Goal: Transaction & Acquisition: Purchase product/service

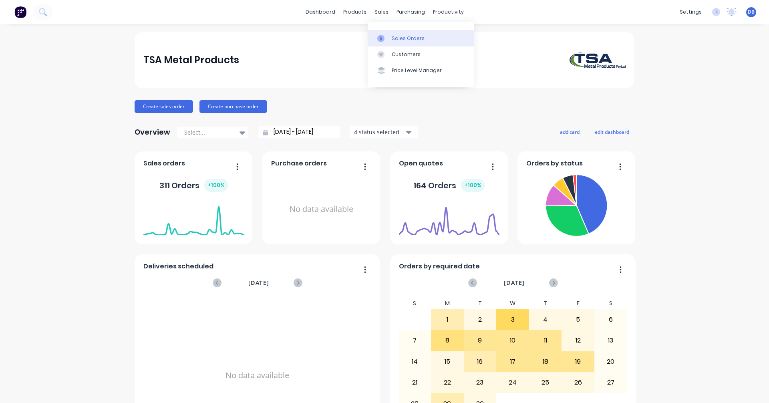
drag, startPoint x: 391, startPoint y: 38, endPoint x: 452, endPoint y: 42, distance: 61.0
click at [391, 38] on link "Sales Orders" at bounding box center [421, 38] width 106 height 16
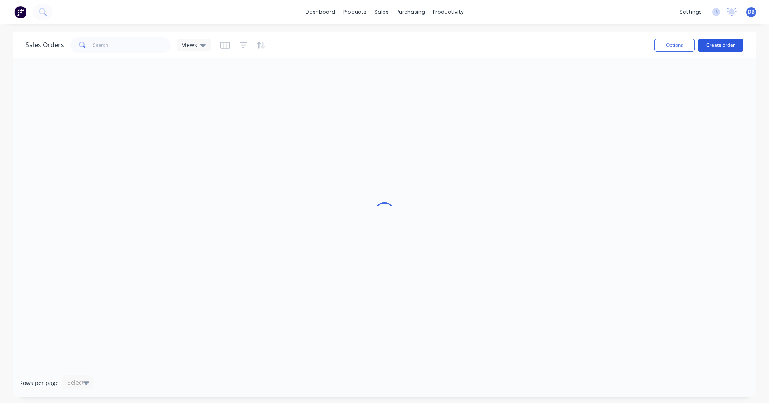
click at [725, 44] on button "Create order" at bounding box center [721, 45] width 46 height 13
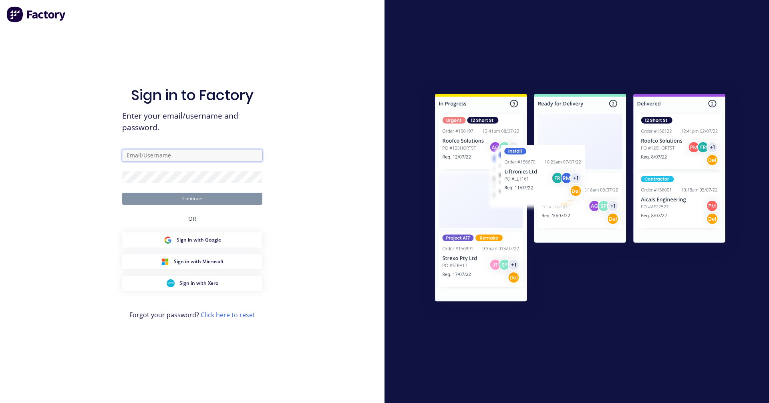
type input "[PERSON_NAME][EMAIL_ADDRESS][DOMAIN_NAME]"
click at [211, 195] on button "Continue" at bounding box center [192, 199] width 140 height 12
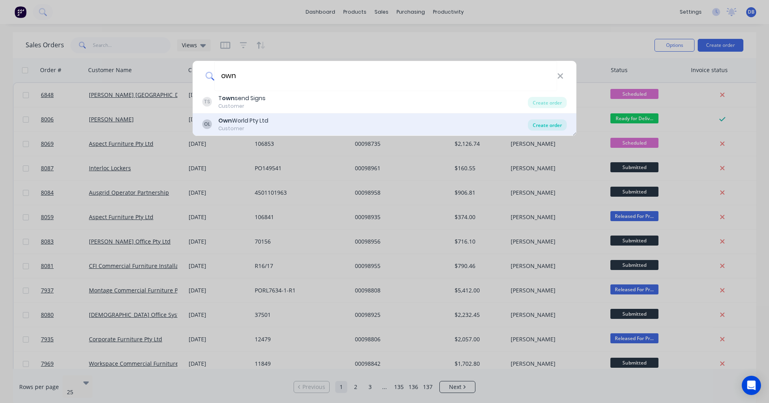
type input "own"
click at [542, 123] on div "Create order" at bounding box center [547, 124] width 39 height 11
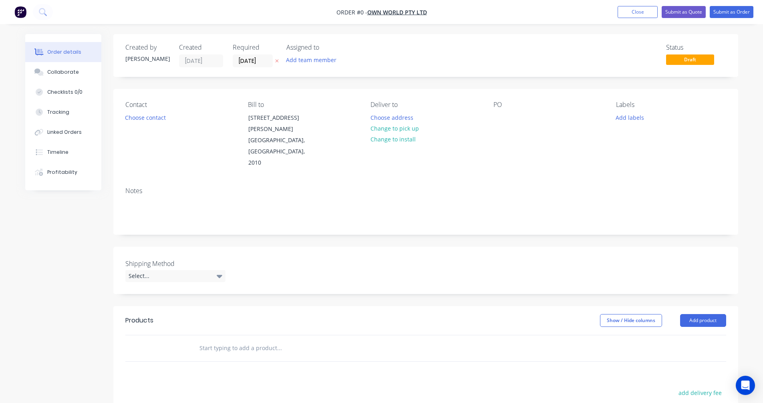
click at [211, 340] on input "text" at bounding box center [279, 348] width 160 height 16
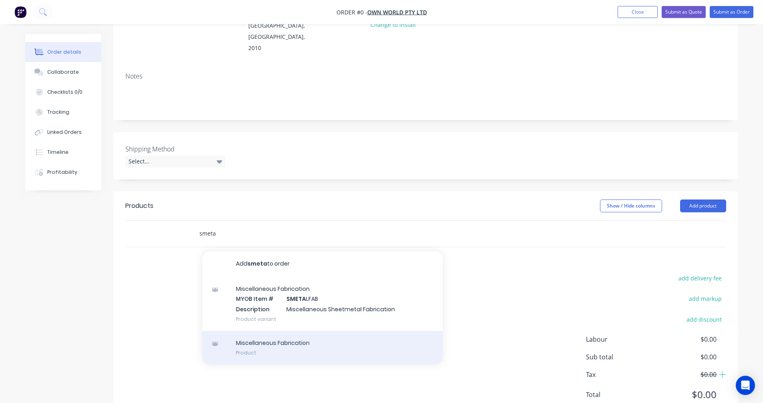
scroll to position [120, 0]
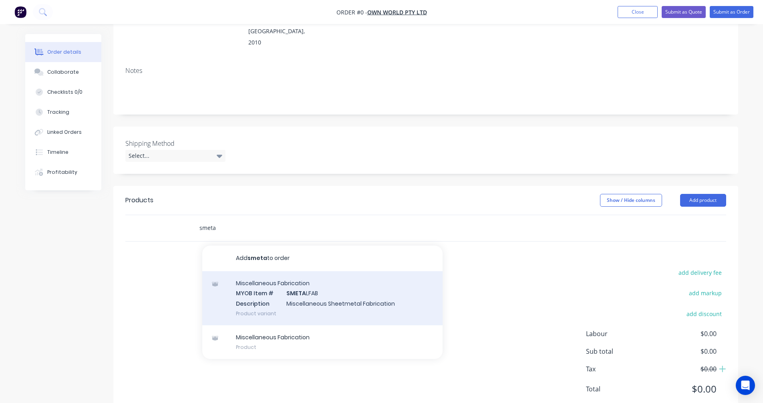
type input "smeta"
click at [301, 285] on div "Miscellaneous Fabrication MYOB Item # SMETA LFAB Description Miscellaneous Shee…" at bounding box center [322, 298] width 240 height 54
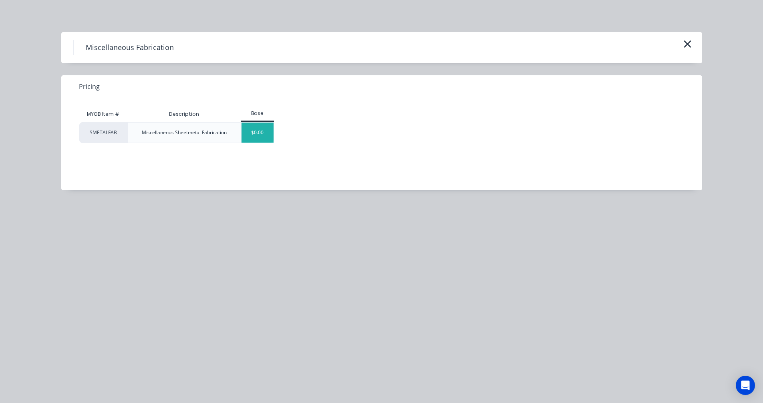
click at [261, 127] on div "$0.00" at bounding box center [258, 133] width 32 height 20
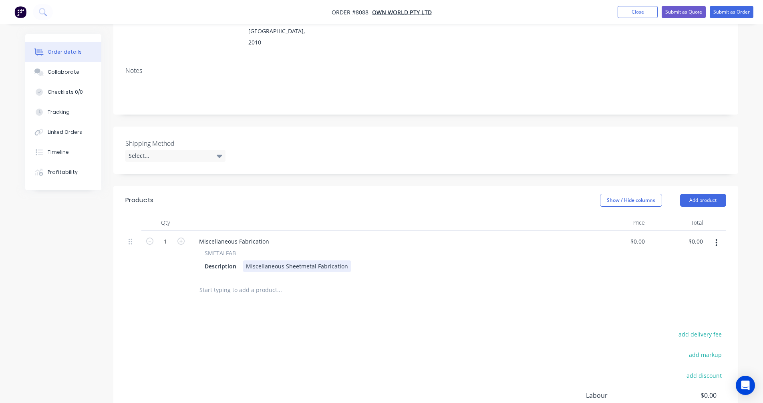
click at [266, 260] on div "Miscellaneous Sheetmetal Fabrication" at bounding box center [297, 266] width 109 height 12
drag, startPoint x: 343, startPoint y: 244, endPoint x: 238, endPoint y: 243, distance: 105.4
click at [238, 260] on div "Description Miscellaneous Sheetmetal Fabrication" at bounding box center [388, 266] width 373 height 12
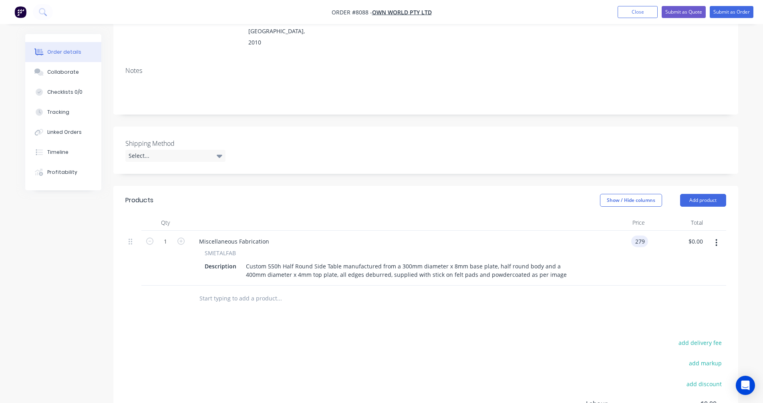
type input "$279.00"
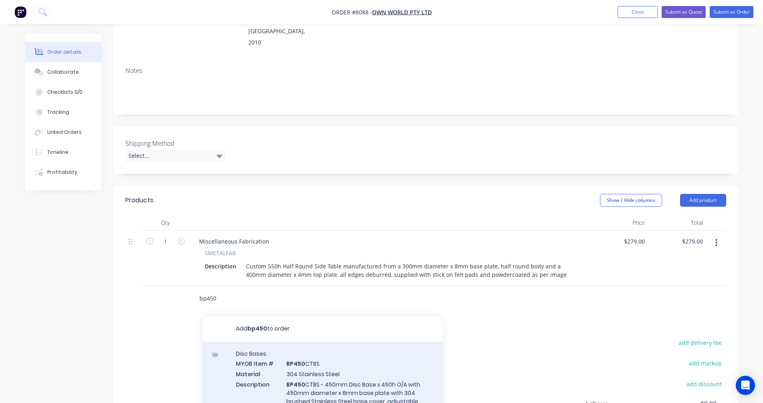
type input "bp450"
click at [335, 364] on div "Disc Bases MYOB Item # BP450 CTBS Material 304 Stainless Steel Description BP45…" at bounding box center [322, 404] width 240 height 125
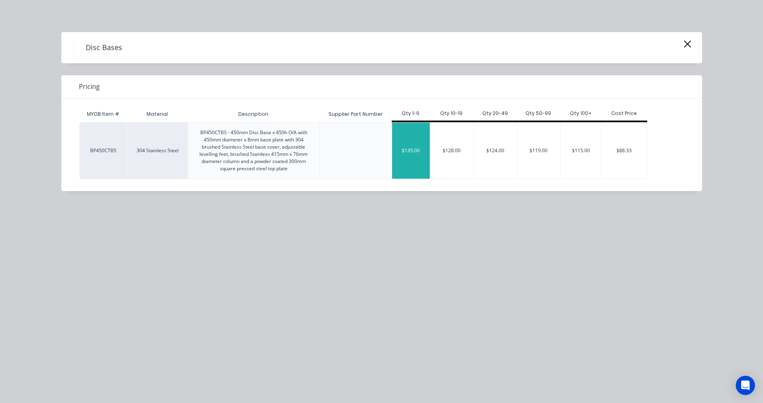
click at [417, 157] on div "$135.00" at bounding box center [411, 151] width 38 height 56
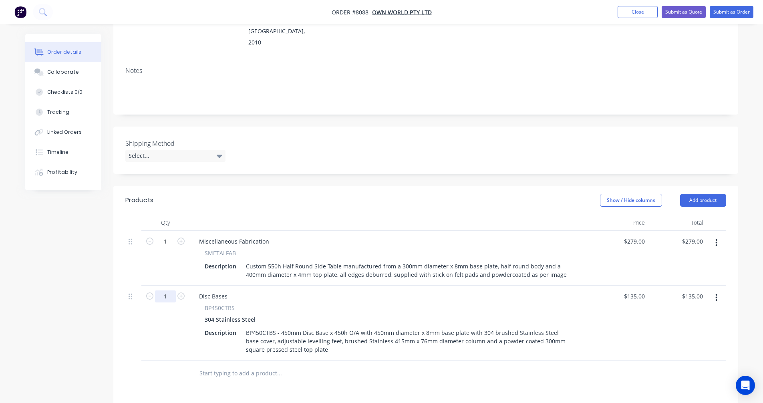
click at [169, 290] on input "1" at bounding box center [165, 296] width 21 height 12
type input "120"
type input "$16,200.00"
click at [242, 236] on div "Miscellaneous Fabrication" at bounding box center [234, 242] width 83 height 12
drag, startPoint x: 228, startPoint y: 220, endPoint x: 180, endPoint y: 223, distance: 47.8
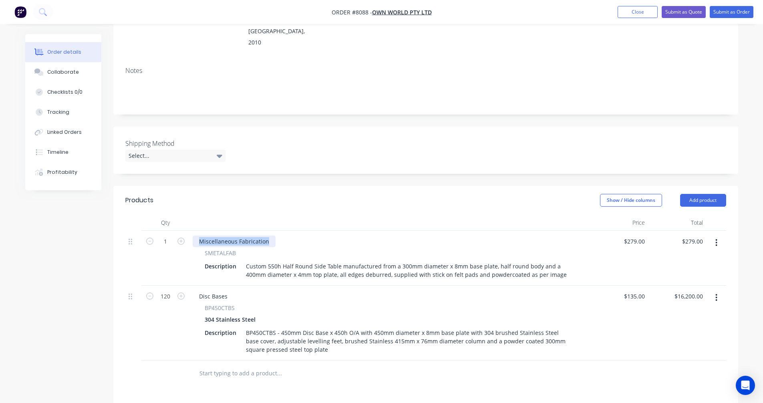
click at [180, 231] on div "1 Miscellaneous Fabrication SMETALFAB Description Custom 550h Half Round Side T…" at bounding box center [425, 258] width 601 height 55
click at [224, 290] on div "Disc Bases" at bounding box center [213, 296] width 41 height 12
click at [227, 290] on div "Disc Bases" at bounding box center [213, 296] width 41 height 12
drag, startPoint x: 228, startPoint y: 274, endPoint x: 187, endPoint y: 274, distance: 40.9
click at [187, 286] on div "120 Disc Bases BP450CTBS 304 Stainless Steel Description BP450CTBS - 450mm Disc…" at bounding box center [425, 323] width 601 height 75
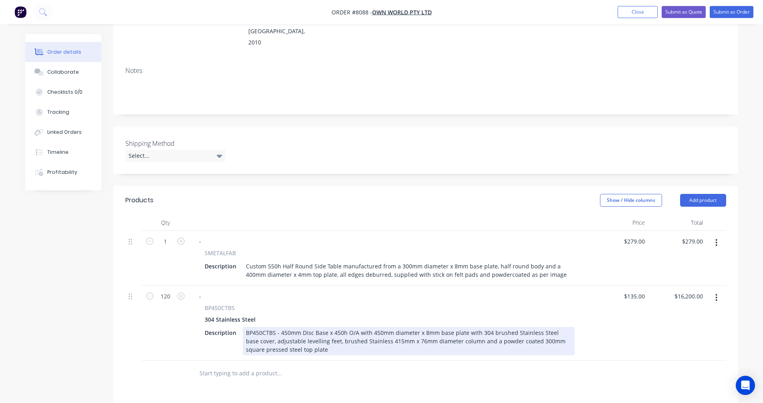
click at [285, 327] on div "BP450CTBS - 450mm Disc Base x 450h O/A with 450mm diameter x 8mm base plate wit…" at bounding box center [409, 341] width 332 height 28
type input "$245.00"
type input "$29,400.00"
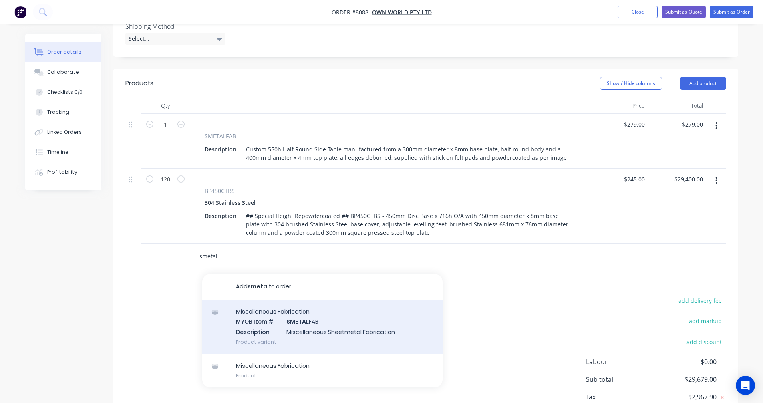
scroll to position [240, 0]
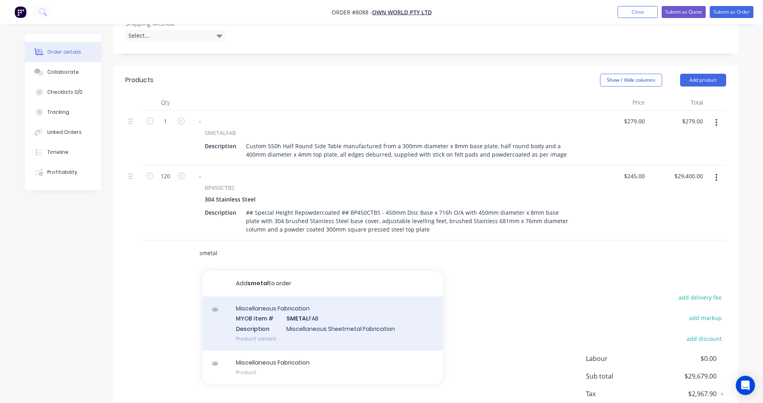
type input "smetal"
click at [321, 299] on div "Miscellaneous Fabrication MYOB Item # SMETAL FAB Description Miscellaneous Shee…" at bounding box center [322, 324] width 240 height 54
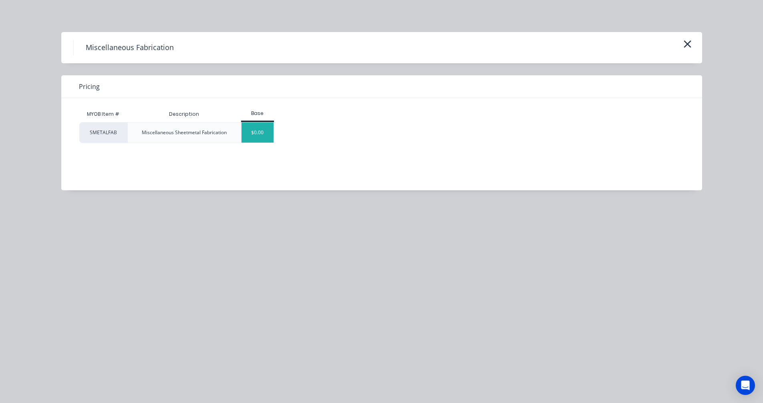
click at [260, 140] on div "$0.00" at bounding box center [258, 133] width 32 height 20
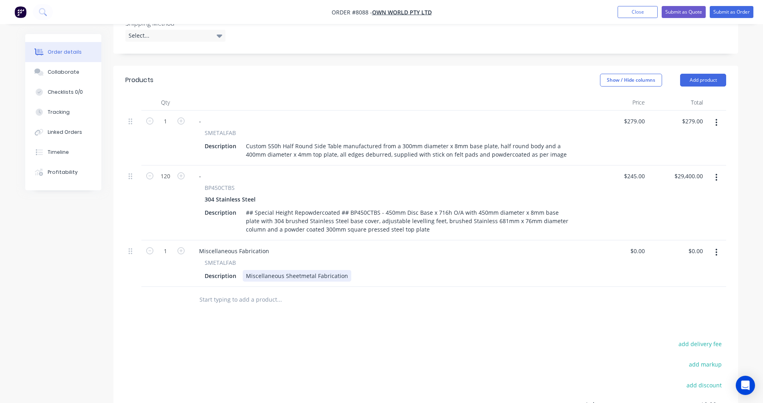
click at [301, 270] on div "Miscellaneous Sheetmetal Fabrication" at bounding box center [297, 276] width 109 height 12
drag, startPoint x: 345, startPoint y: 254, endPoint x: 241, endPoint y: 254, distance: 104.2
click at [241, 270] on div "Description Miscellaneous Sheetmetal Fabrication" at bounding box center [388, 276] width 373 height 12
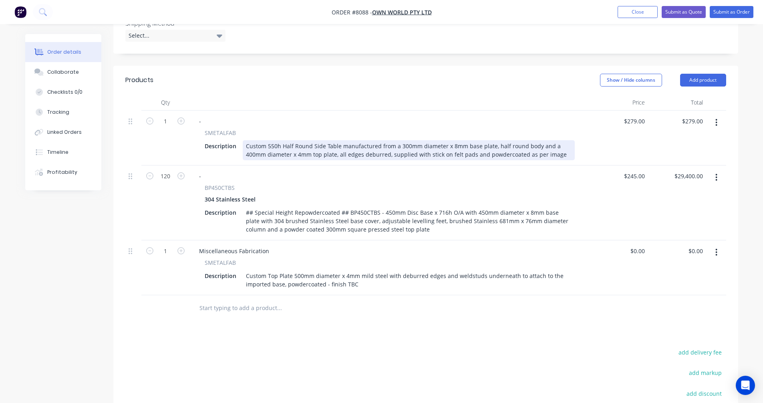
click at [561, 140] on div "Custom 550h Half Round Side Table manufactured from a 300mm diameter x 8mm base…" at bounding box center [409, 150] width 332 height 20
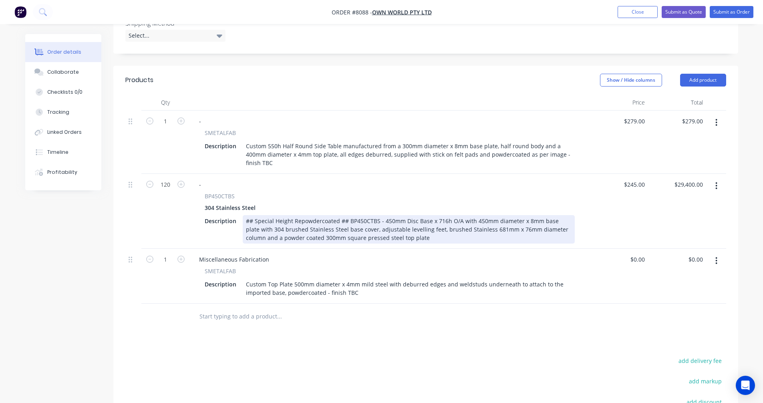
click at [413, 217] on div "## Special Height Repowdercoated ## BP450CTBS - 450mm Disc Base x 716h O/A with…" at bounding box center [409, 229] width 332 height 28
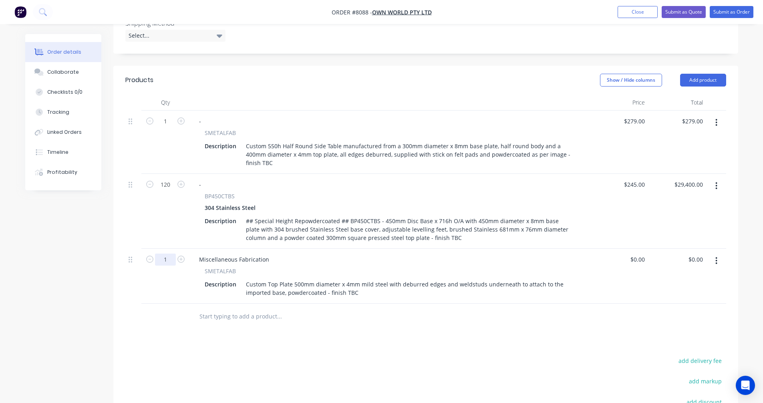
click at [168, 254] on input "1" at bounding box center [165, 260] width 21 height 12
type input "120"
type input "$0.00"
click at [243, 254] on div "Miscellaneous Fabrication" at bounding box center [234, 260] width 83 height 12
drag, startPoint x: 256, startPoint y: 238, endPoint x: 192, endPoint y: 242, distance: 64.3
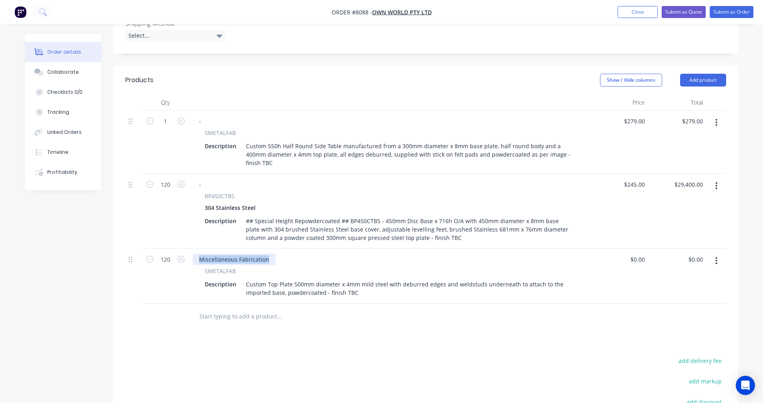
click at [193, 254] on div "Miscellaneous Fabrication" at bounding box center [390, 260] width 394 height 12
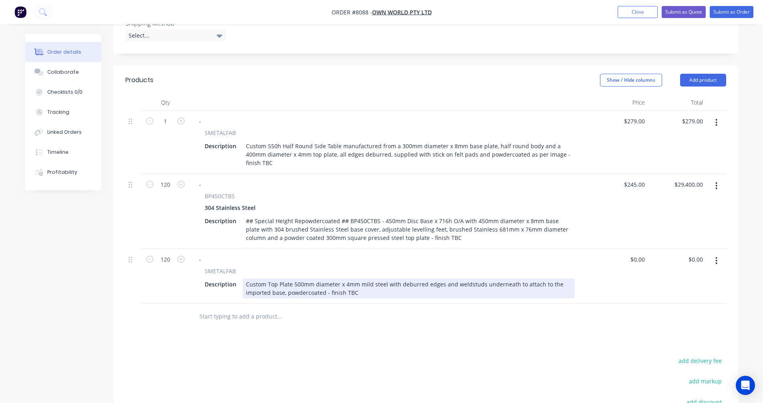
click at [354, 278] on div "Custom Top Plate 500mm diameter x 4mm mild steel with deburred edges and weldst…" at bounding box center [409, 288] width 332 height 20
type input "$116.00"
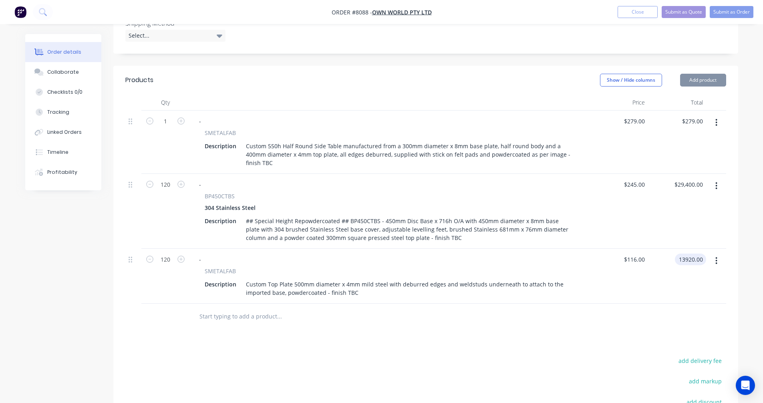
type input "$13,920.00"
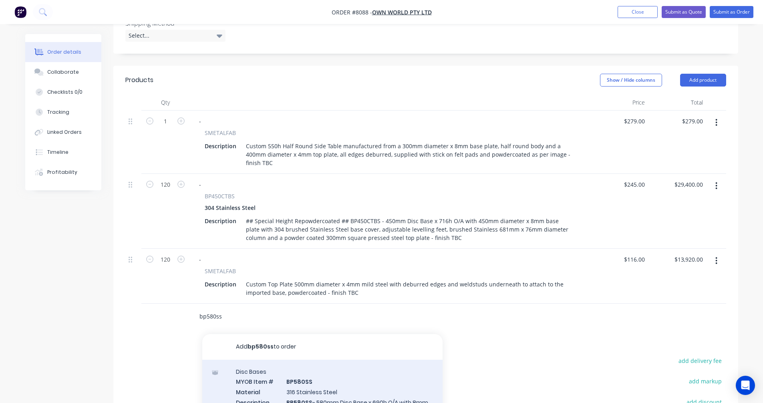
type input "bp580ss"
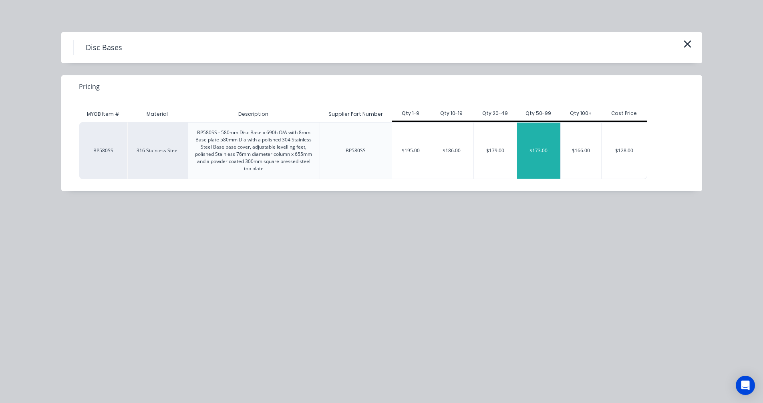
click at [531, 156] on div "$173.00" at bounding box center [538, 151] width 43 height 56
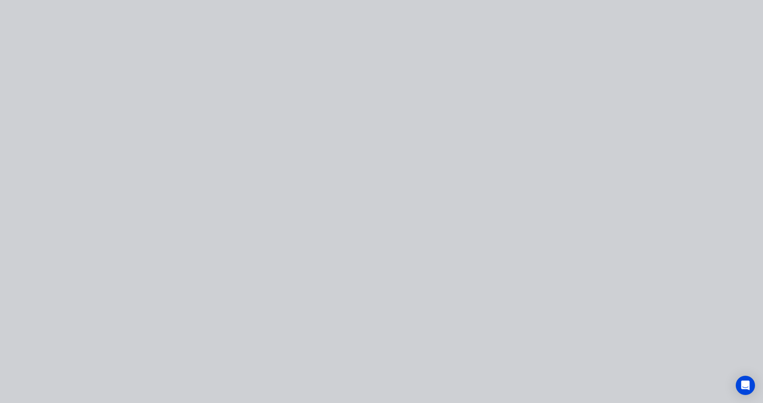
type input "$173.00"
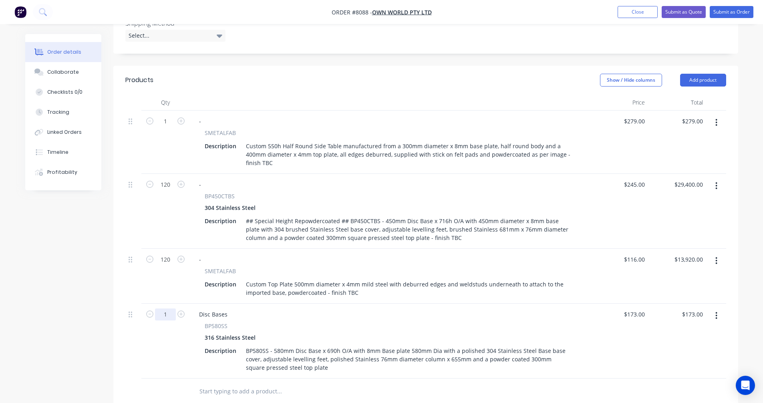
click at [171, 309] on input "1" at bounding box center [165, 315] width 21 height 12
type input "6"
type input "$1,038.00"
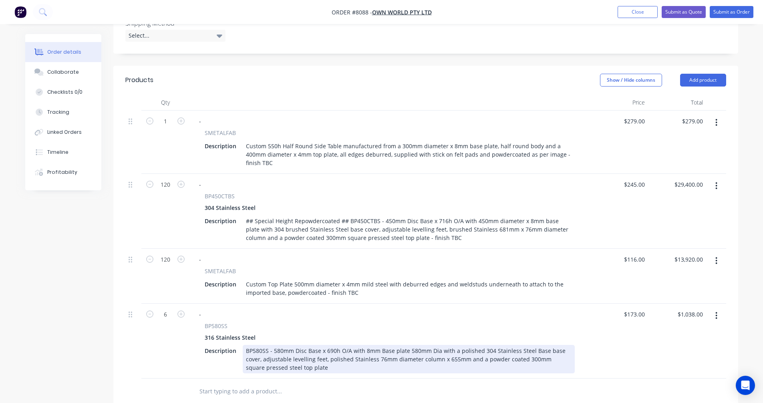
click at [294, 345] on div "BP580SS - 580mm Disc Base x 690h O/A with 8mm Base plate 580mm Dia with a polis…" at bounding box center [409, 359] width 332 height 28
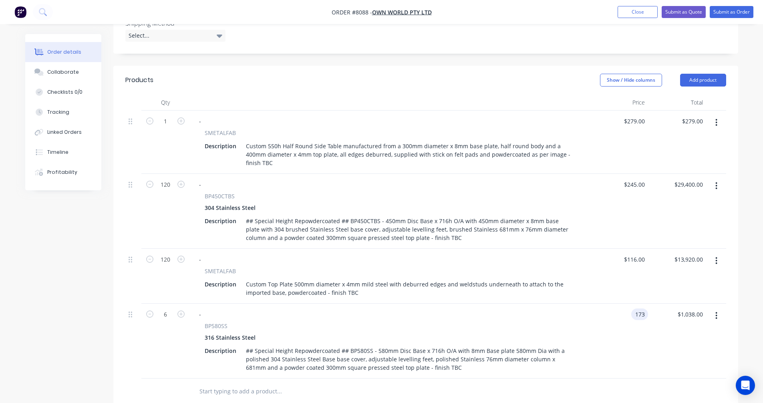
type input "$173.00"
click at [717, 257] on icon "button" at bounding box center [717, 260] width 2 height 7
click at [688, 292] on div "Duplicate" at bounding box center [689, 298] width 62 height 12
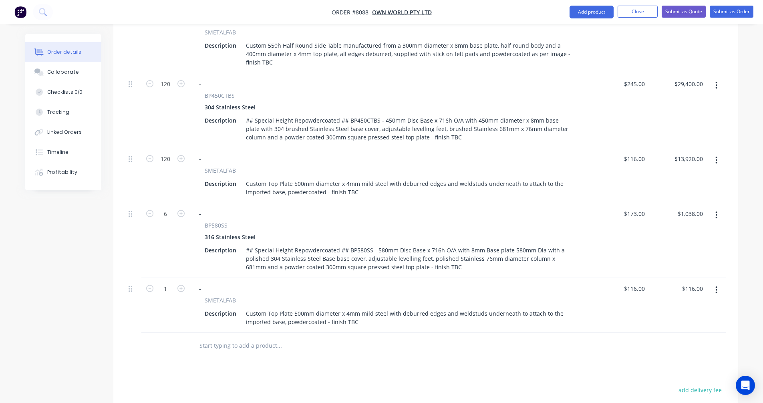
scroll to position [361, 0]
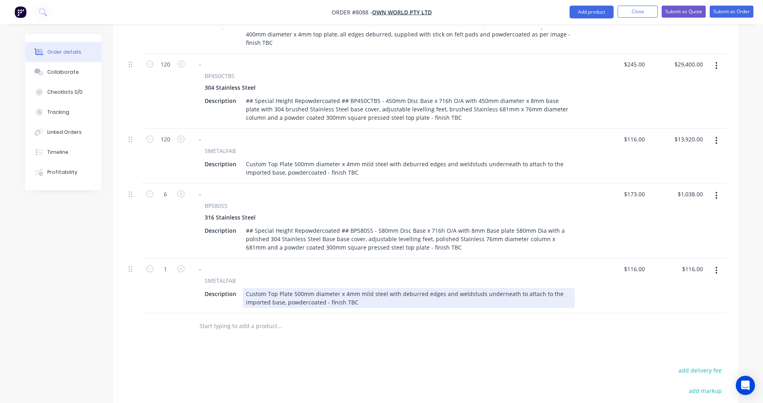
click at [295, 288] on div "Custom Top Plate 500mm diameter x 4mm mild steel with deburred edges and weldst…" at bounding box center [409, 298] width 332 height 20
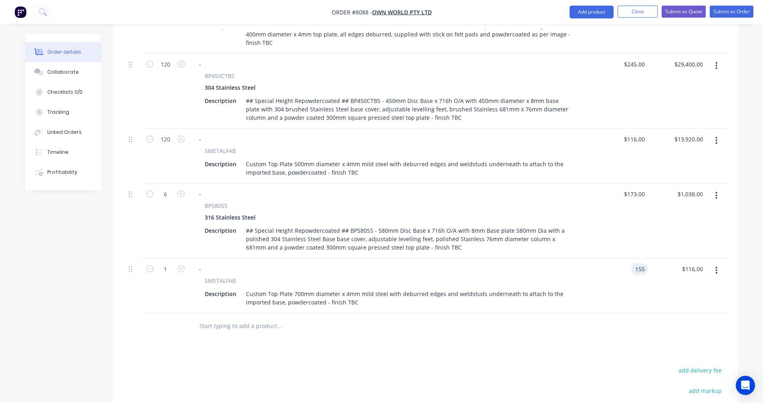
type input "$155.00"
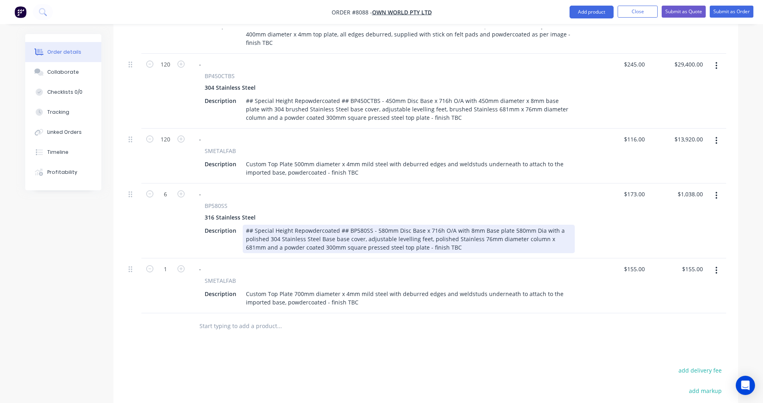
click at [514, 225] on div "## Special Height Repowdercoated ## BP580SS - 580mm Disc Base x 716h O/A with 8…" at bounding box center [409, 239] width 332 height 28
type input "$296.00"
type input "$1,776.00"
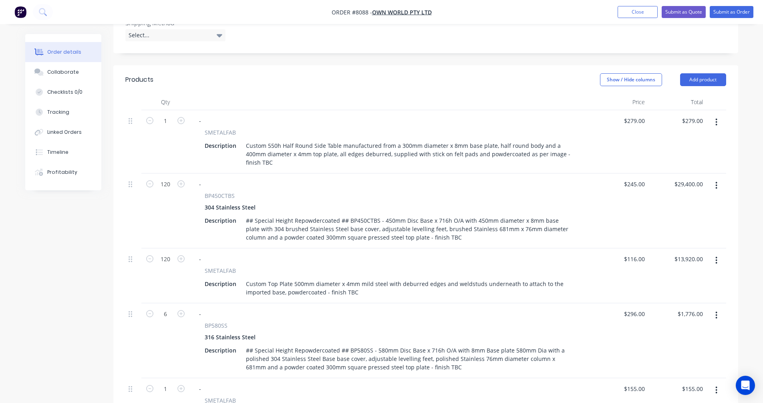
scroll to position [401, 0]
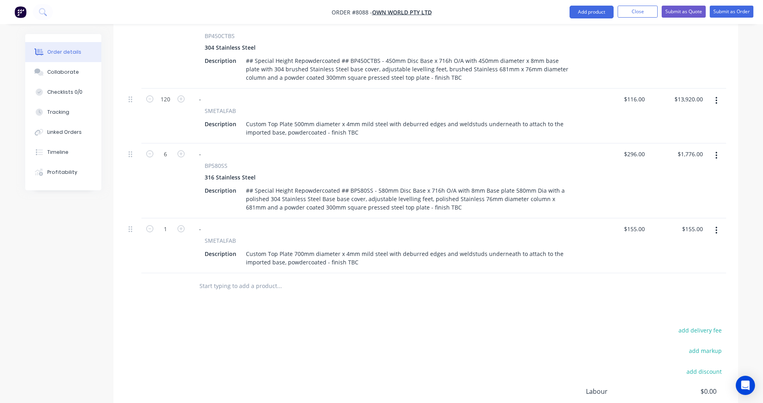
click at [216, 278] on input "text" at bounding box center [279, 286] width 160 height 16
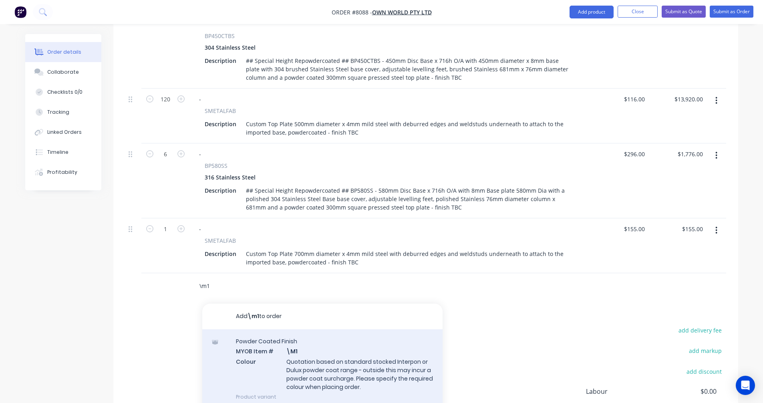
type input "\m1"
click at [310, 343] on div "Powder Coated Finish MYOB Item # \M1 Colour Quotation based on standard stocked…" at bounding box center [322, 368] width 240 height 79
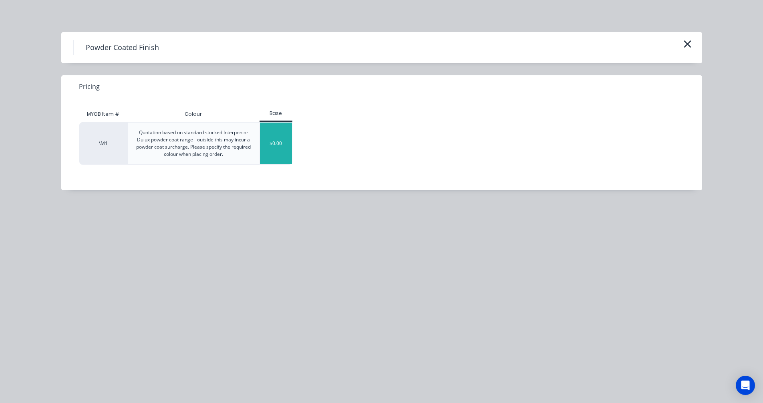
click at [266, 147] on div "$0.00" at bounding box center [276, 144] width 32 height 42
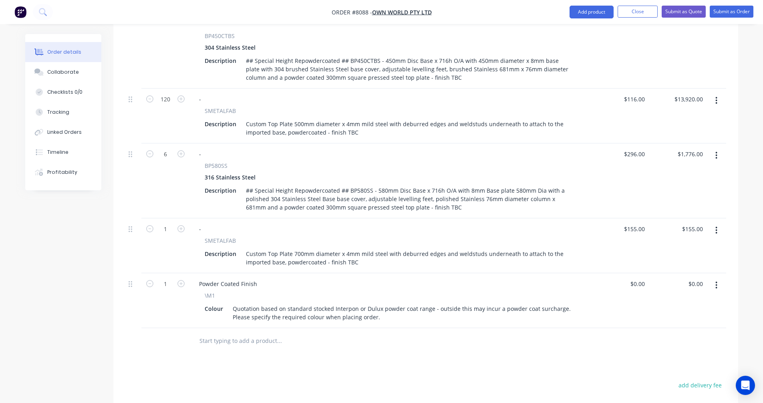
click at [246, 333] on input "text" at bounding box center [279, 341] width 160 height 16
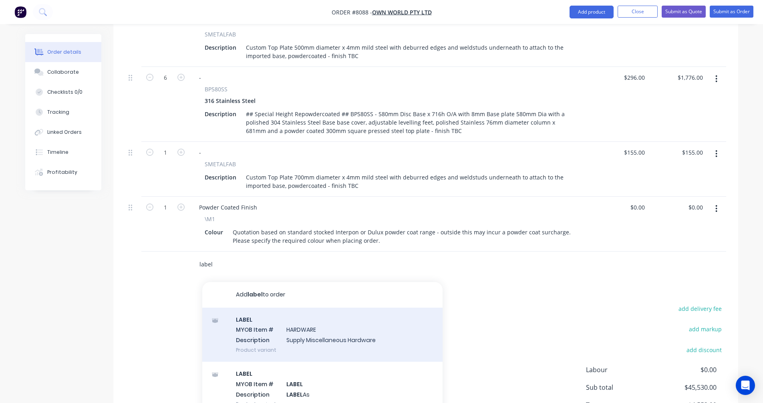
scroll to position [481, 0]
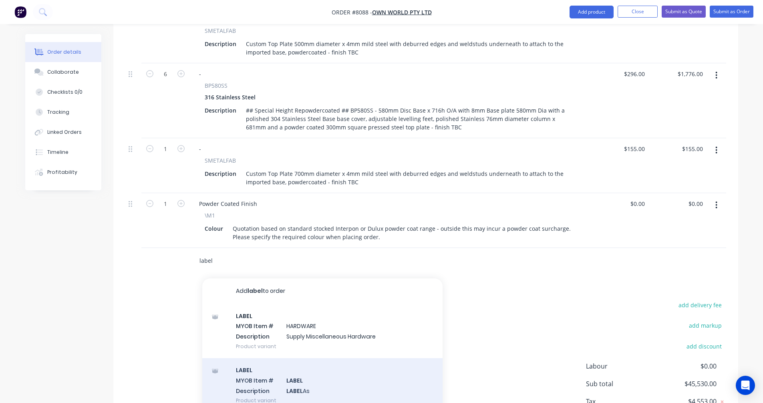
type input "label"
click at [295, 363] on div "LABEL MYOB Item # LABEL Description LABEL As Product variant" at bounding box center [322, 385] width 240 height 54
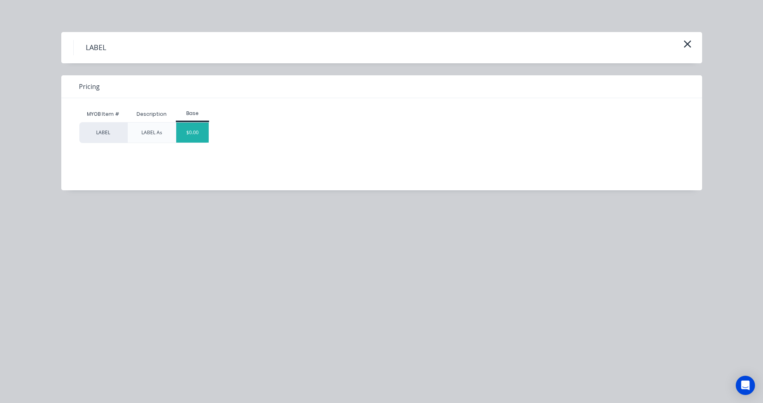
click at [196, 135] on div "$0.00" at bounding box center [192, 133] width 32 height 20
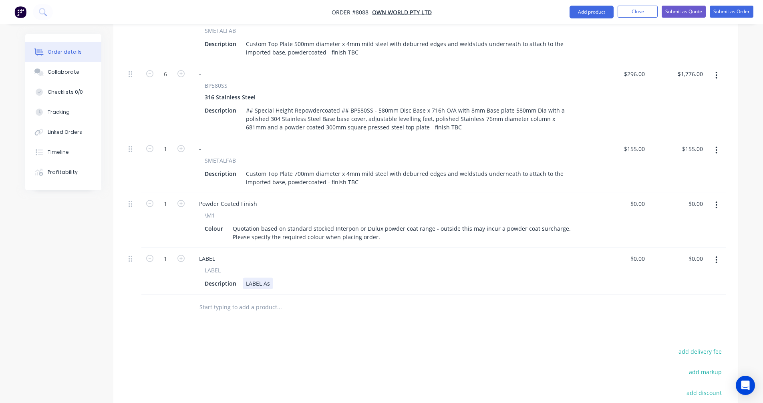
click at [268, 278] on div "LABEL As" at bounding box center [258, 284] width 30 height 12
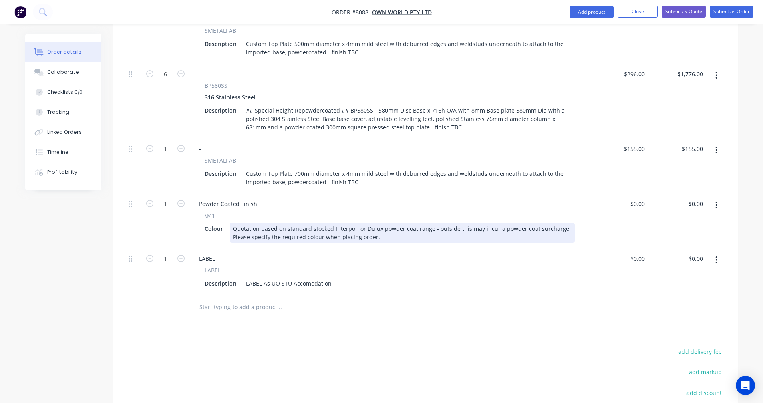
click at [363, 223] on div "Quotation based on standard stocked Interpon or Dulux powder coat range - outsi…" at bounding box center [402, 233] width 345 height 20
click at [389, 223] on div "Quotation based on standard stocked Interpon or Dulux powder coat range - outsi…" at bounding box center [402, 233] width 345 height 20
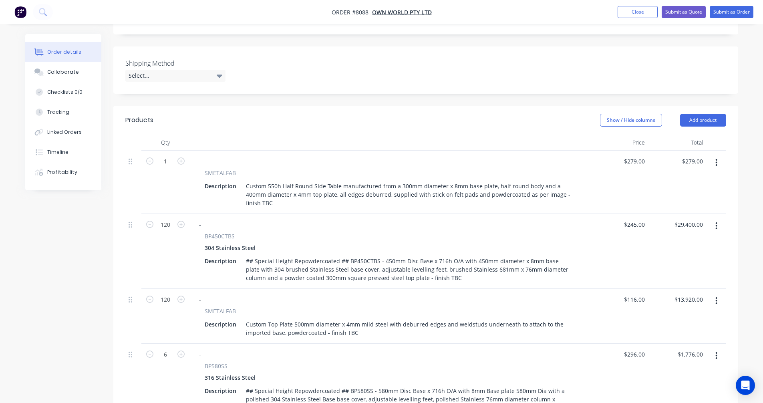
scroll to position [240, 0]
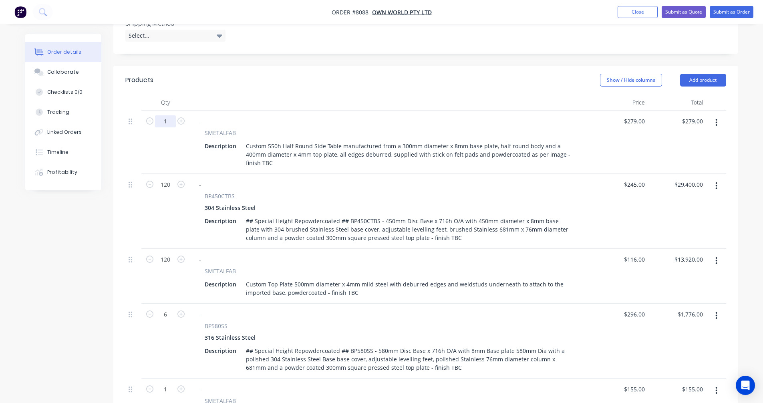
click at [167, 115] on input "1" at bounding box center [165, 121] width 21 height 12
type input "134"
type input "$37,386.00"
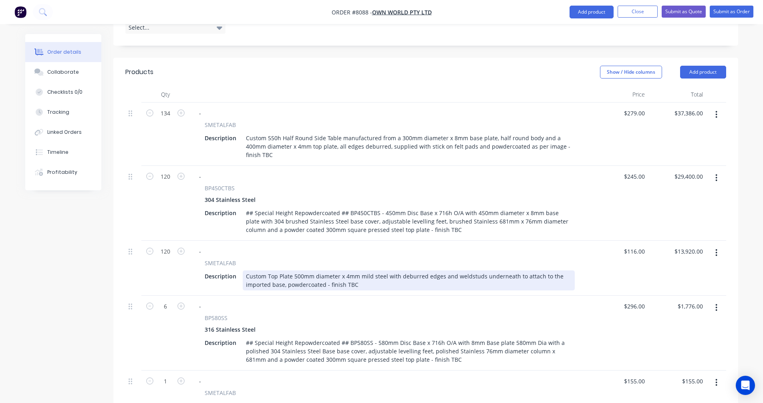
scroll to position [242, 0]
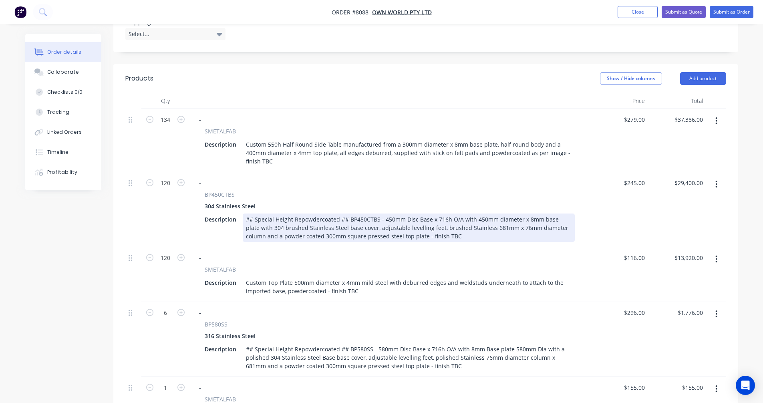
click at [491, 214] on div "## Special Height Repowdercoated ## BP450CTBS - 450mm Disc Base x 716h O/A with…" at bounding box center [409, 228] width 332 height 28
type input "$235.00"
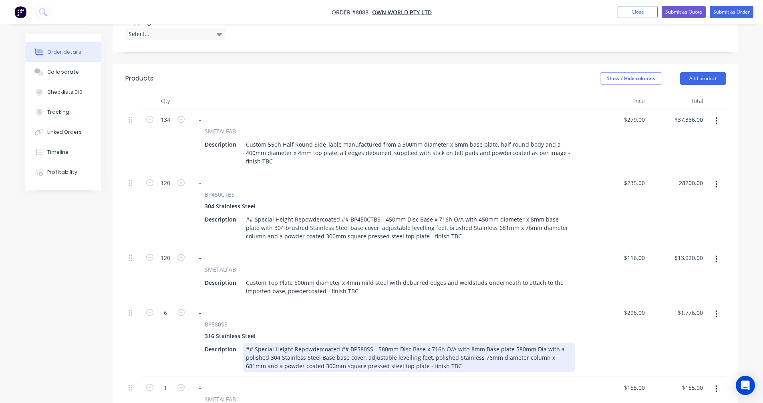
type input "$28,200.00"
click at [485, 343] on div "## Special Height Repowdercoated ## BP580SS - 580mm Disc Base x 716h O/A with 8…" at bounding box center [409, 357] width 332 height 28
type input "$286.00"
type input "$1,716.00"
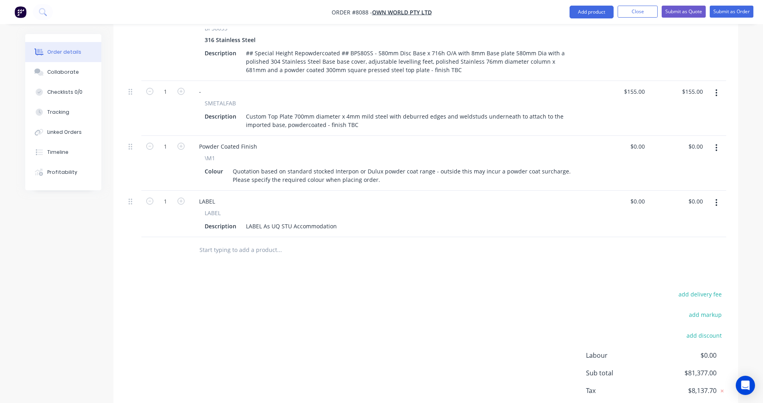
scroll to position [563, 0]
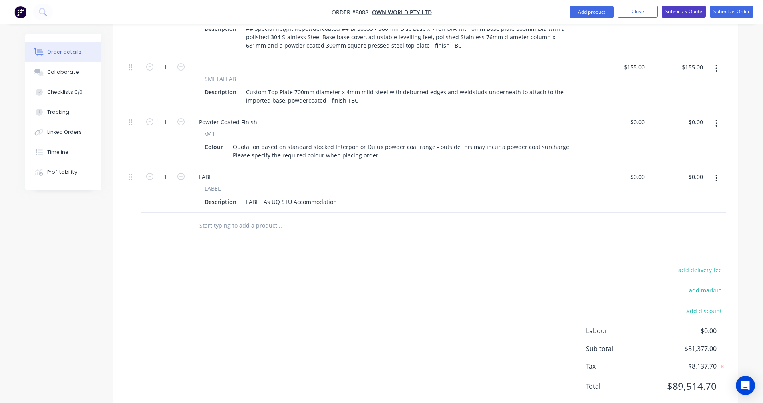
click at [673, 12] on button "Submit as Quote" at bounding box center [684, 12] width 44 height 12
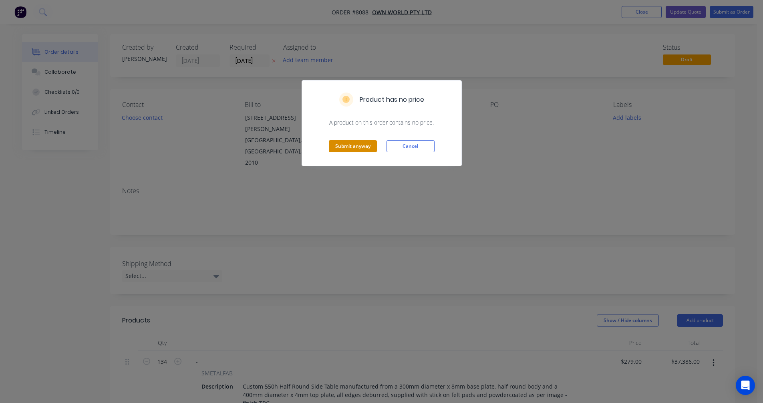
click at [344, 147] on button "Submit anyway" at bounding box center [353, 146] width 48 height 12
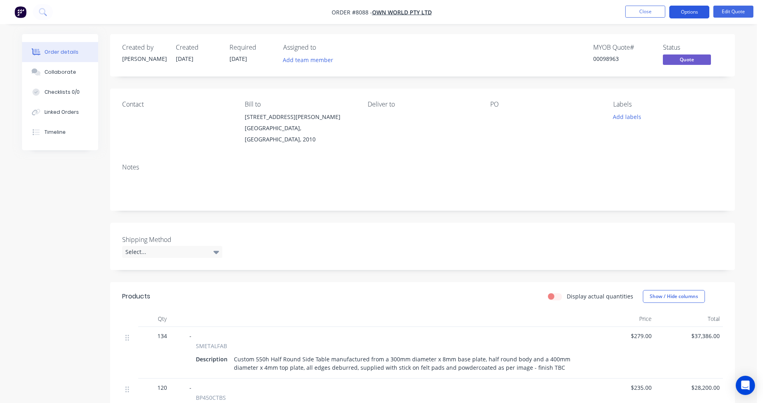
click at [688, 12] on button "Options" at bounding box center [690, 12] width 40 height 13
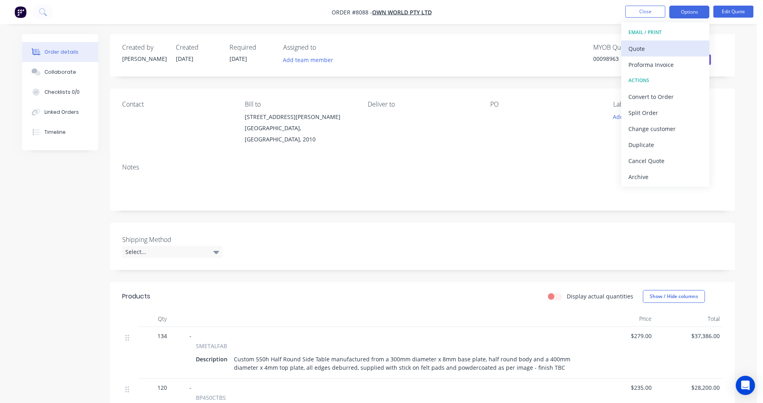
click at [652, 47] on div "Quote" at bounding box center [666, 49] width 74 height 12
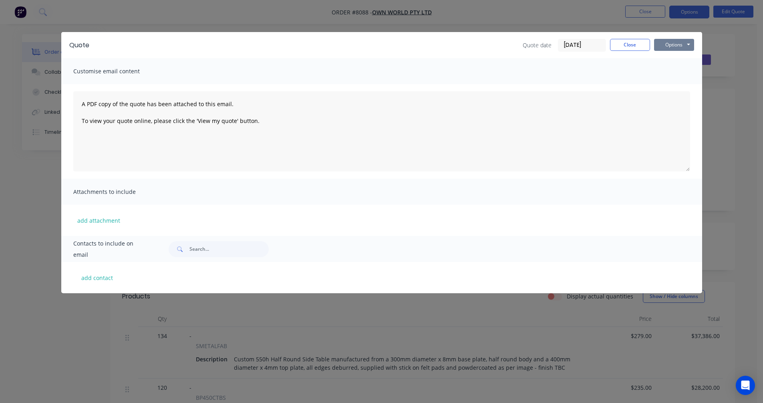
click at [686, 41] on button "Options" at bounding box center [674, 45] width 40 height 12
click at [687, 58] on button "Preview" at bounding box center [679, 58] width 51 height 13
click at [634, 48] on button "Close" at bounding box center [630, 45] width 40 height 12
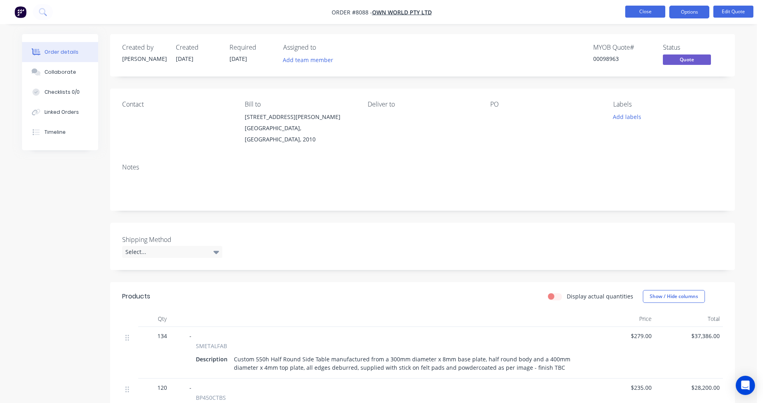
click at [643, 10] on button "Close" at bounding box center [645, 12] width 40 height 12
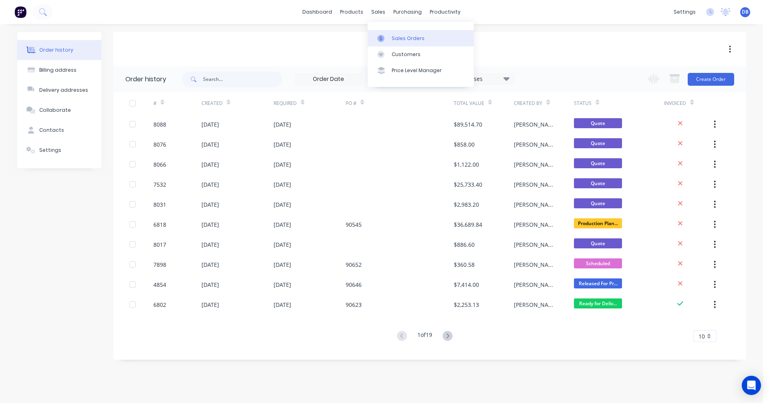
click at [391, 34] on link "Sales Orders" at bounding box center [421, 38] width 106 height 16
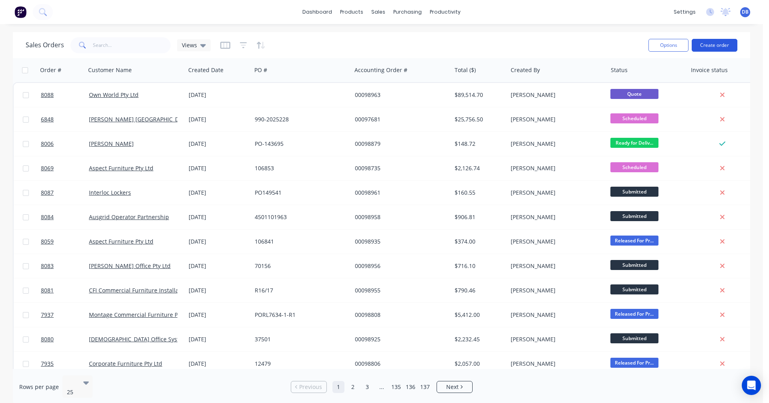
click at [725, 45] on button "Create order" at bounding box center [715, 45] width 46 height 13
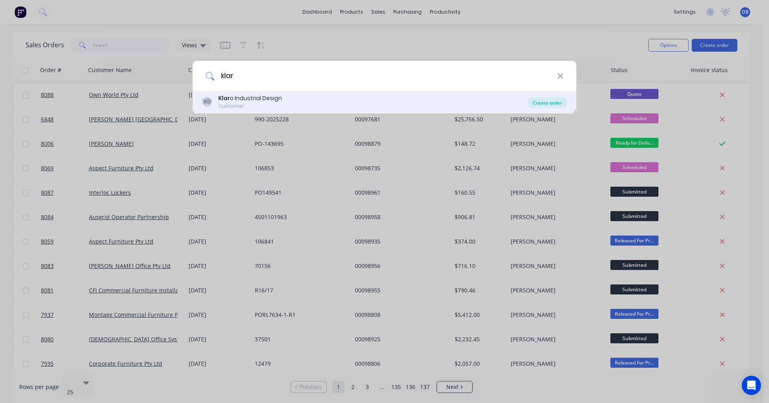
type input "klar"
click at [545, 101] on div "Create order" at bounding box center [547, 102] width 39 height 11
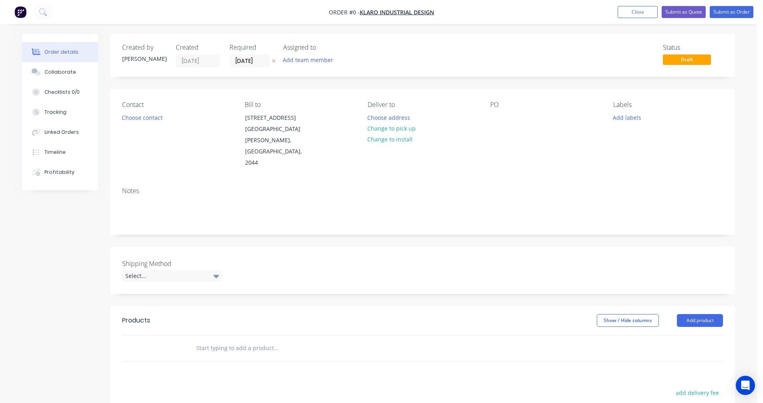
click at [228, 340] on input "text" at bounding box center [276, 348] width 160 height 16
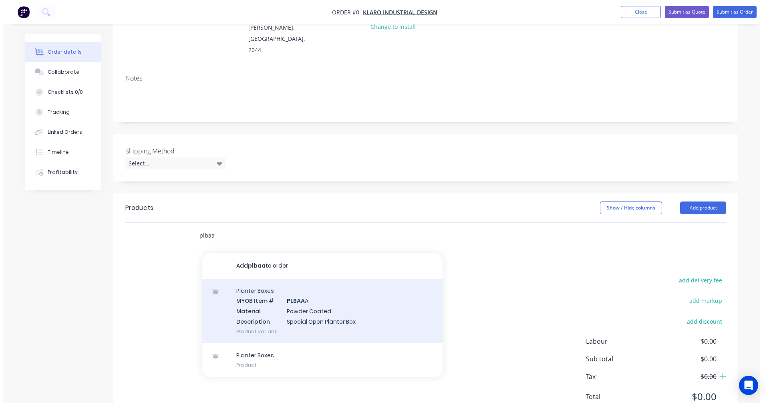
scroll to position [120, 0]
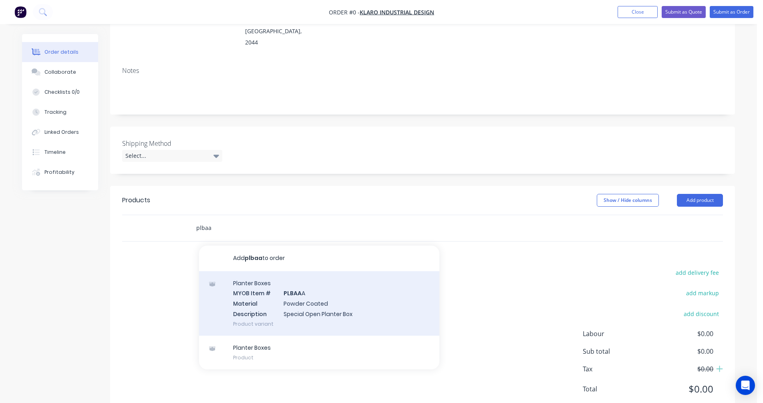
type input "plbaa"
click at [307, 281] on div "Planter Boxes MYOB Item # PLBAA A Material Powder Coated Description Special Op…" at bounding box center [319, 303] width 240 height 65
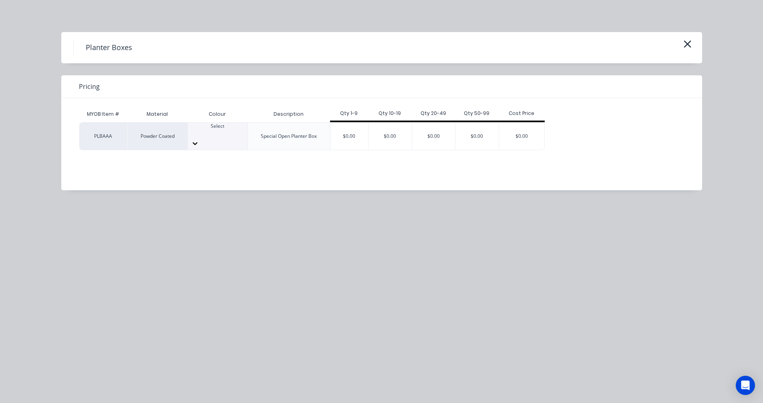
click at [226, 136] on div at bounding box center [218, 133] width 60 height 7
type input "man"
click at [351, 127] on div "$0.00" at bounding box center [350, 136] width 38 height 27
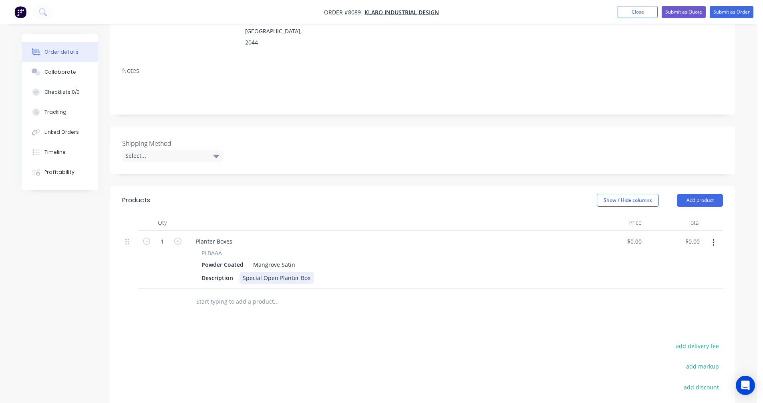
click at [278, 272] on div "Special Open Planter Box" at bounding box center [277, 278] width 74 height 12
drag, startPoint x: 308, startPoint y: 256, endPoint x: 232, endPoint y: 256, distance: 75.7
click at [232, 272] on div "Description Special Open Planter Box" at bounding box center [384, 278] width 373 height 12
paste div
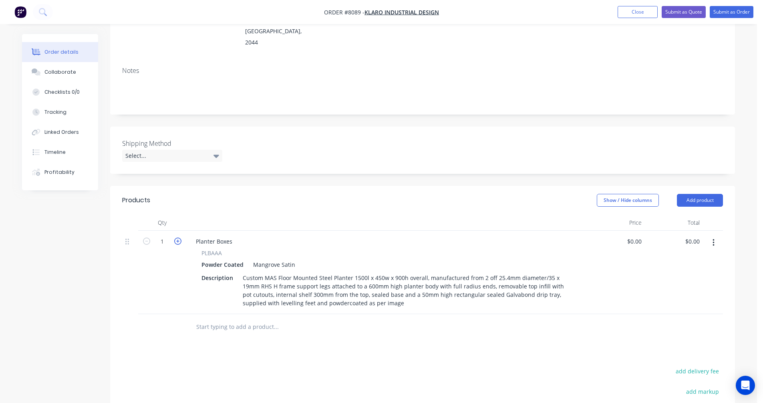
click at [175, 238] on icon "button" at bounding box center [177, 241] width 7 height 7
type input "3"
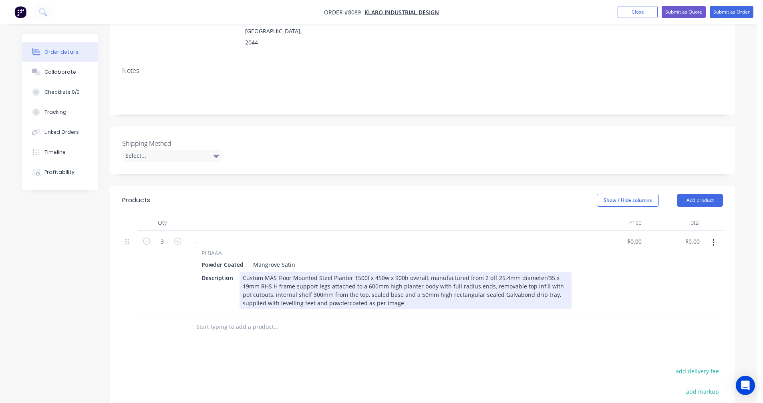
click at [395, 272] on div "Custom MAS Floor Mounted Steel Planter 1500l x 450w x 900h overall, manufacture…" at bounding box center [406, 290] width 332 height 37
click at [398, 272] on div "Custom MAS Floor Mounted Steel Planter 1500l x 450w x 900h overall, manufacture…" at bounding box center [406, 290] width 332 height 37
click at [370, 272] on div "Custom MAS Floor Mounted Steel Planter 1500l x 450w x 1000h overall, manufactur…" at bounding box center [406, 290] width 332 height 37
click at [555, 272] on div "Custom MAS Floor Mounted Steel Planter 1500l x 450w x 1000h overall, manufactur…" at bounding box center [406, 290] width 332 height 37
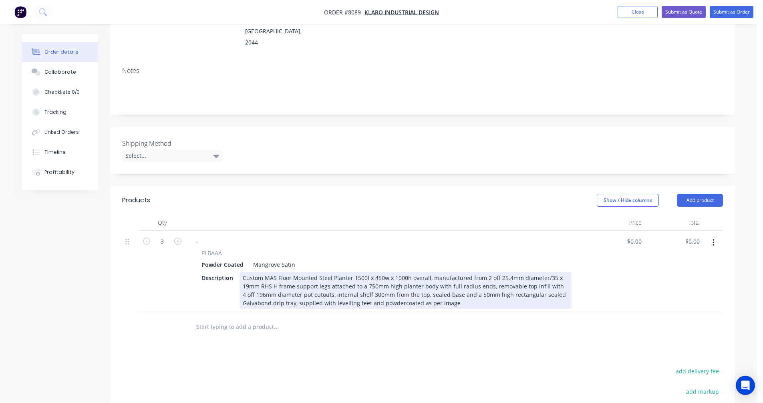
click at [357, 272] on div "Custom MAS Floor Mounted Steel Planter 1500l x 450w x 1000h overall, manufactur…" at bounding box center [406, 290] width 332 height 37
type input "$1,380.00"
type input "$4,140.00"
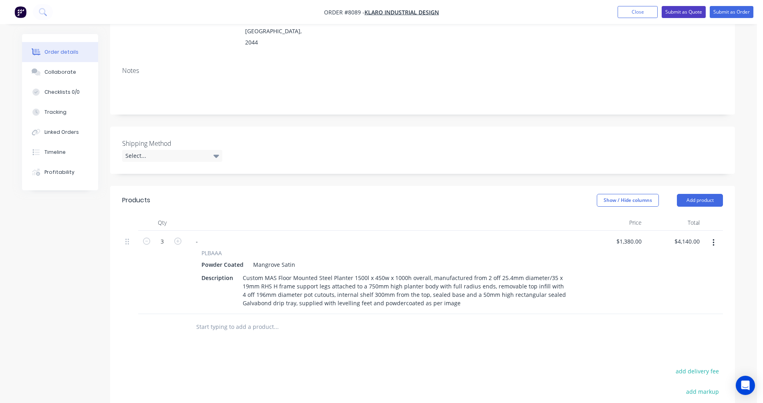
click at [678, 10] on button "Submit as Quote" at bounding box center [684, 12] width 44 height 12
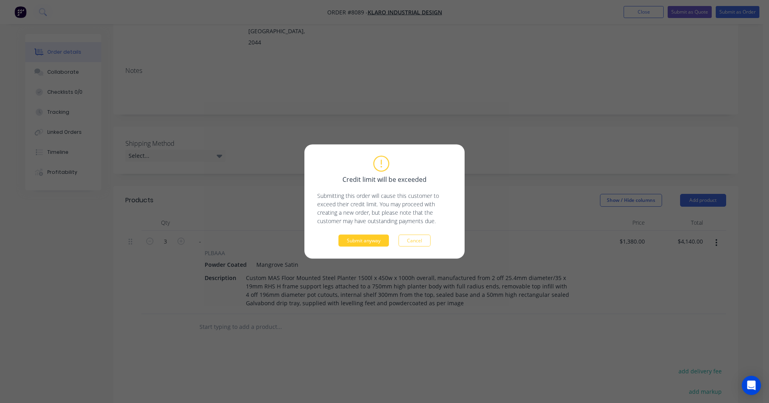
click at [360, 241] on button "Submit anyway" at bounding box center [364, 241] width 50 height 12
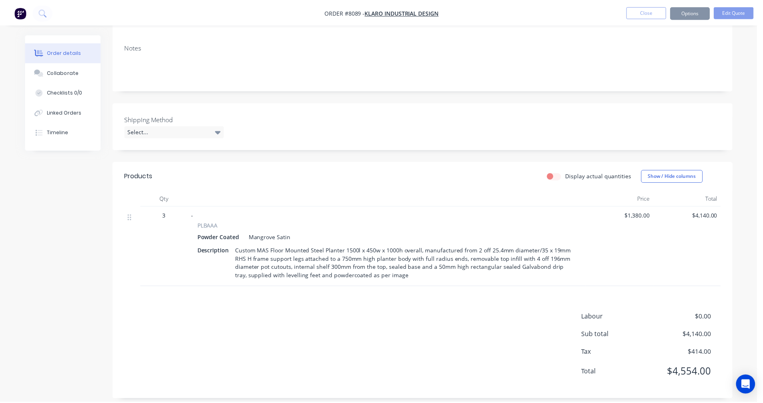
scroll to position [120, 0]
click at [694, 9] on button "Options" at bounding box center [690, 12] width 40 height 13
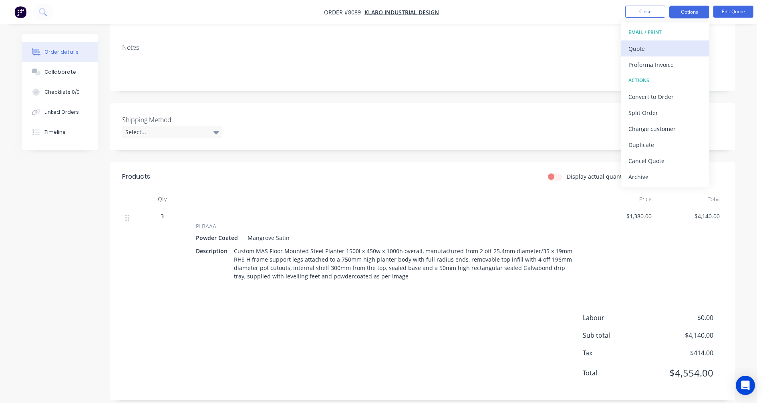
click at [651, 48] on div "Quote" at bounding box center [666, 49] width 74 height 12
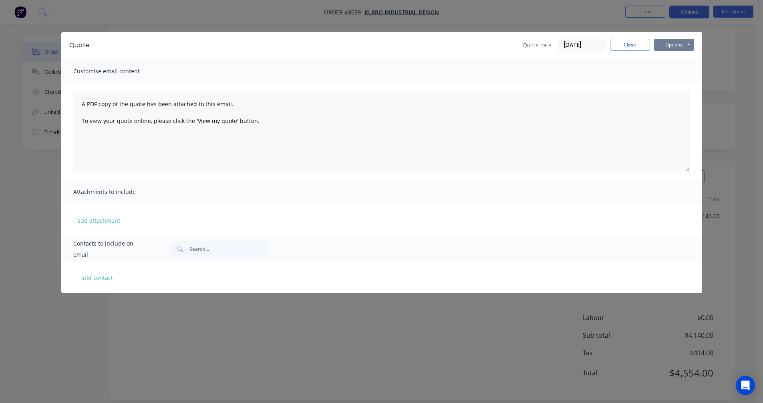
click at [682, 44] on button "Options" at bounding box center [674, 45] width 40 height 12
click at [683, 58] on button "Preview" at bounding box center [679, 58] width 51 height 13
click at [626, 44] on button "Close" at bounding box center [630, 45] width 40 height 12
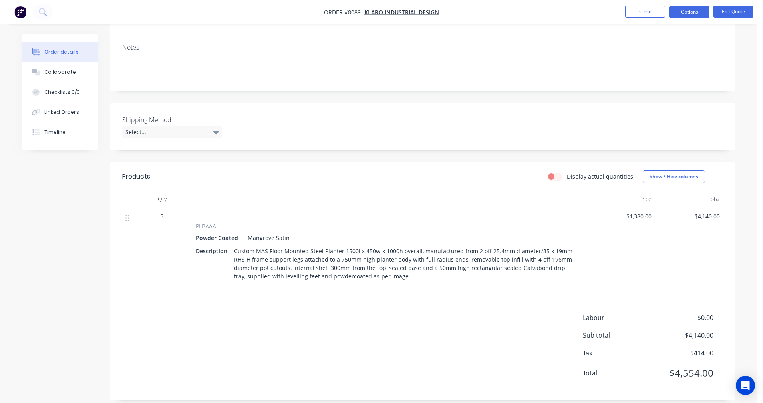
scroll to position [0, 0]
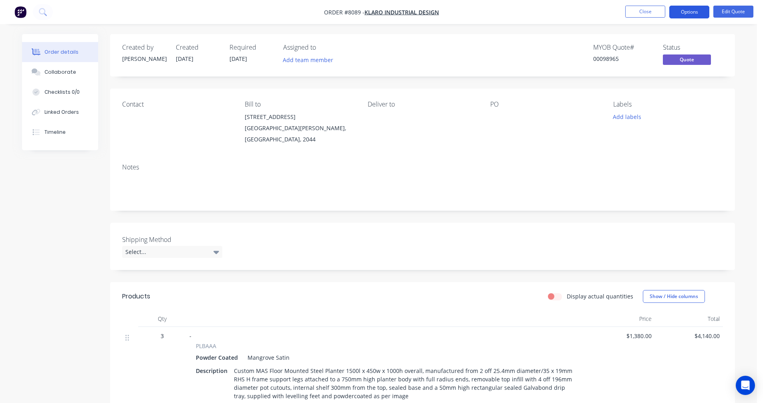
click at [690, 11] on button "Options" at bounding box center [690, 12] width 40 height 13
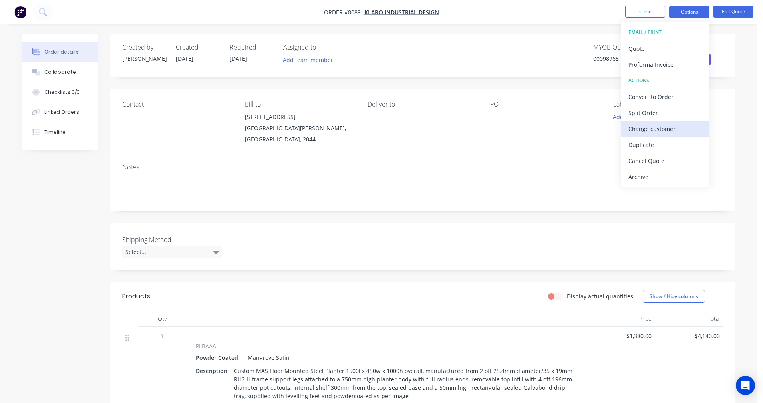
click at [657, 129] on div "Change customer" at bounding box center [666, 129] width 74 height 12
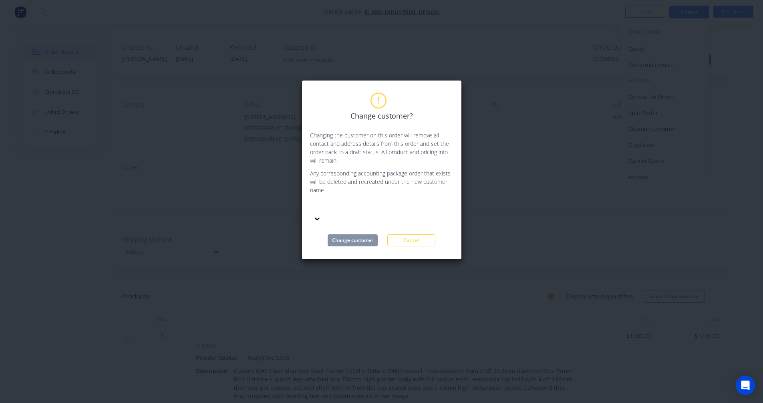
click at [360, 205] on div at bounding box center [370, 207] width 115 height 10
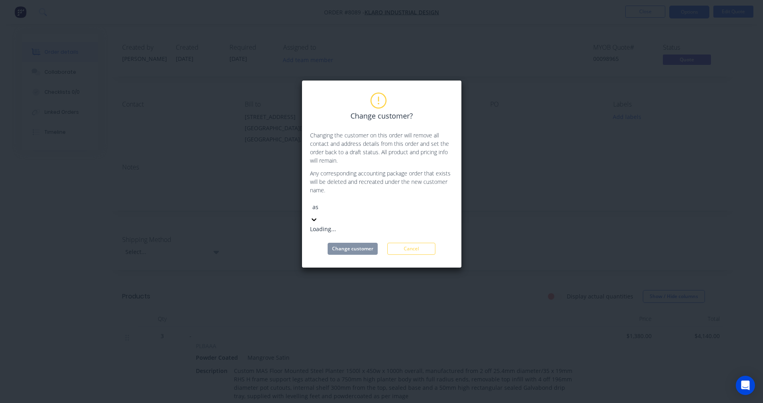
type input "asp"
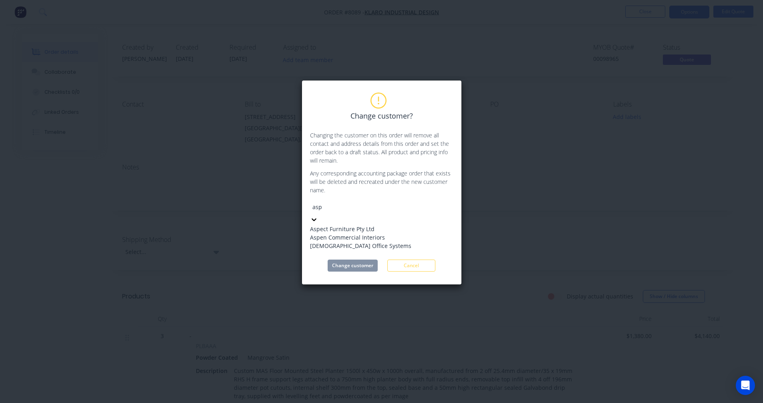
click at [365, 226] on div "Aspect Furniture Pty Ltd" at bounding box center [370, 229] width 120 height 8
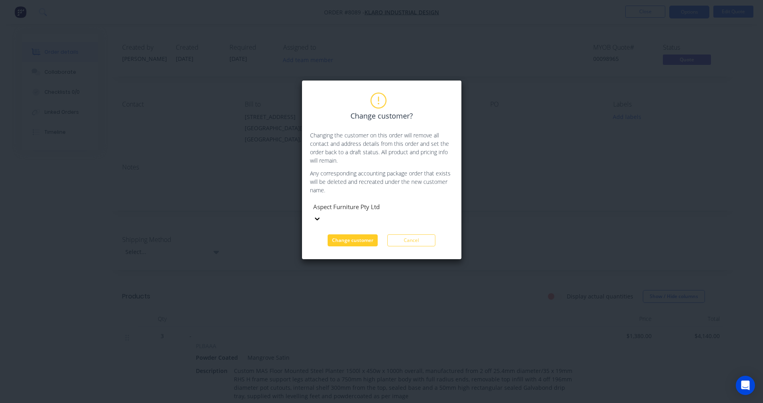
click at [364, 234] on button "Change customer" at bounding box center [353, 240] width 50 height 12
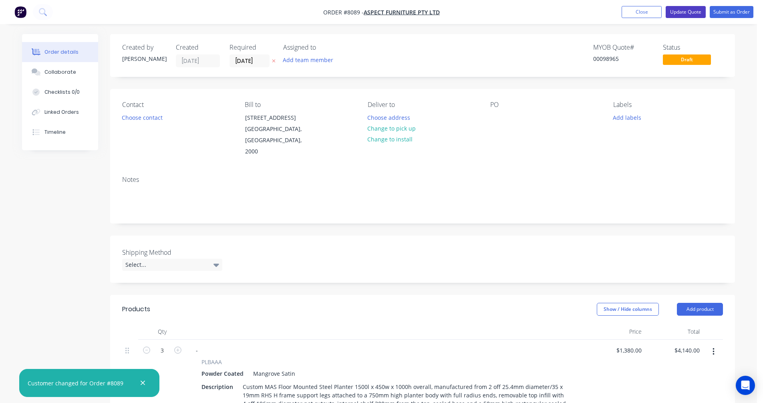
click at [685, 12] on button "Update Quote" at bounding box center [686, 12] width 40 height 12
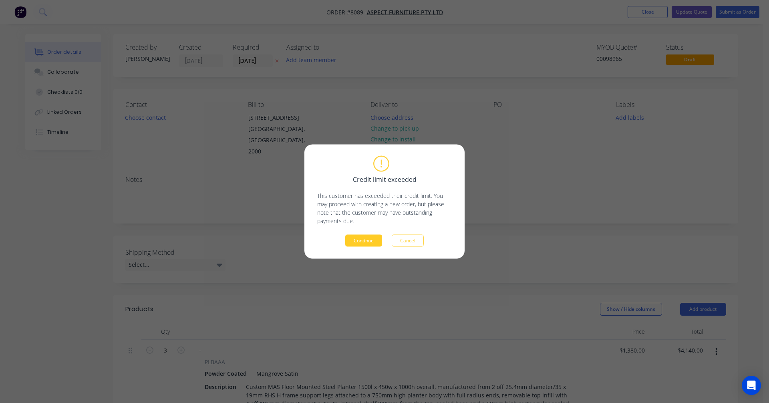
click at [356, 243] on button "Continue" at bounding box center [363, 241] width 37 height 12
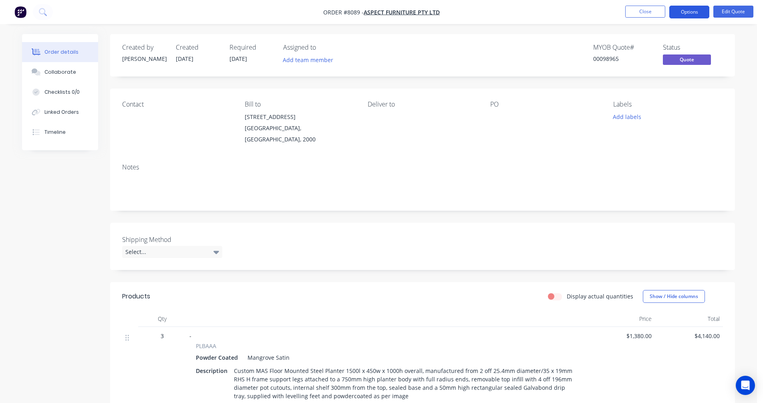
click at [684, 11] on button "Options" at bounding box center [690, 12] width 40 height 13
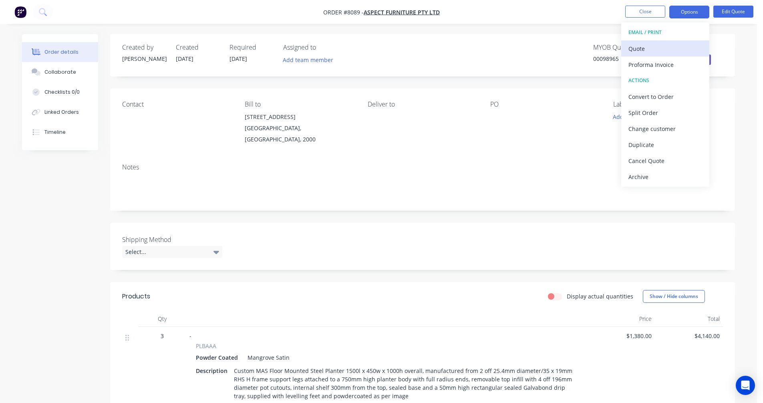
click at [643, 49] on div "Quote" at bounding box center [666, 49] width 74 height 12
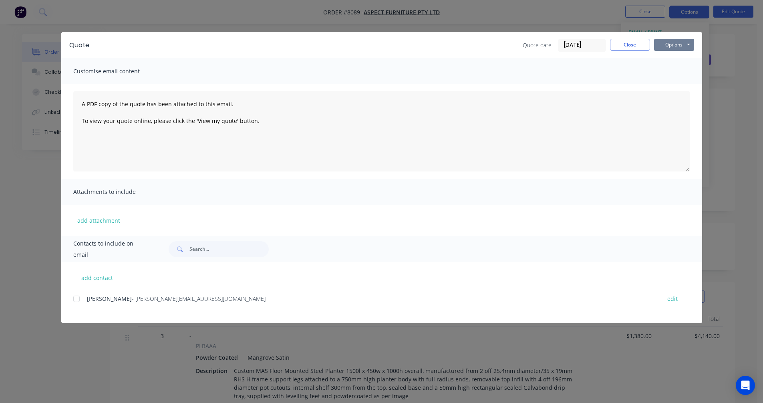
click at [683, 44] on button "Options" at bounding box center [674, 45] width 40 height 12
click at [684, 59] on button "Preview" at bounding box center [679, 58] width 51 height 13
click at [666, 43] on button "Options" at bounding box center [674, 45] width 40 height 12
click at [633, 46] on button "Close" at bounding box center [630, 45] width 40 height 12
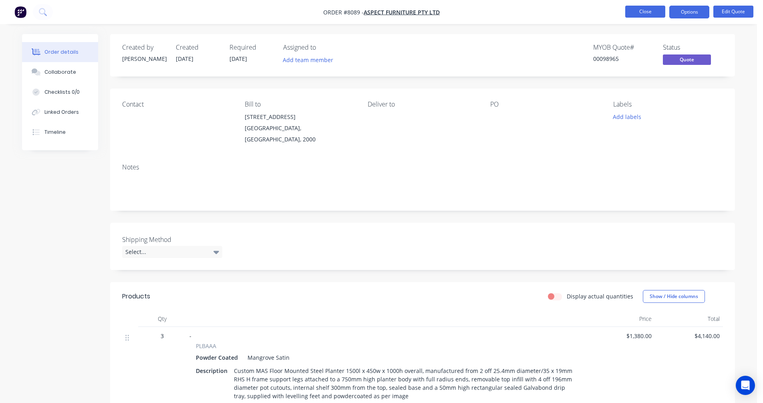
click at [648, 13] on button "Close" at bounding box center [645, 12] width 40 height 12
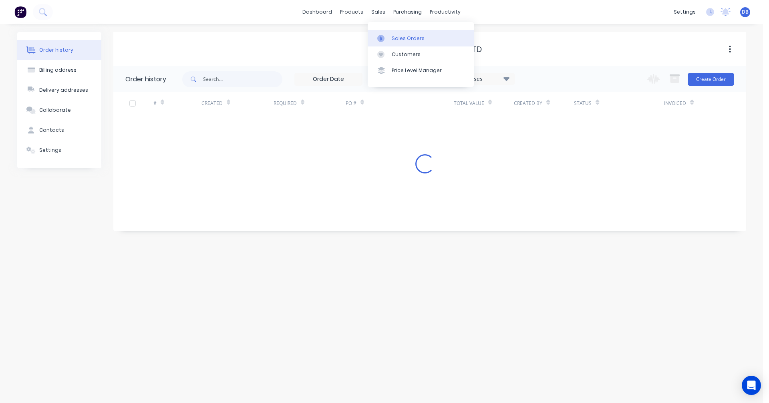
click at [389, 32] on link "Sales Orders" at bounding box center [421, 38] width 106 height 16
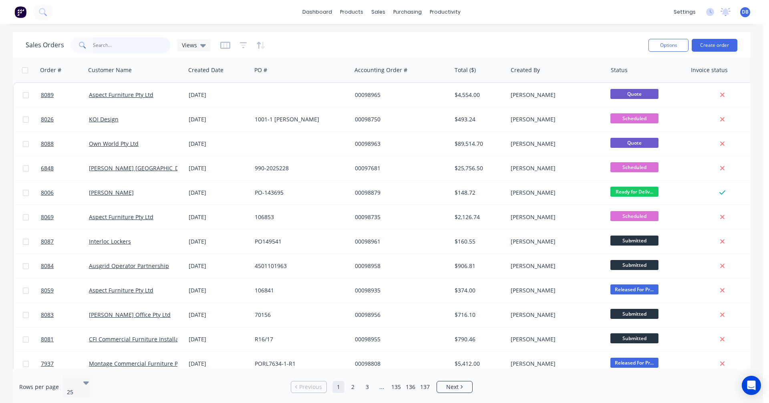
click at [122, 43] on input "text" at bounding box center [132, 45] width 78 height 16
type input "98528"
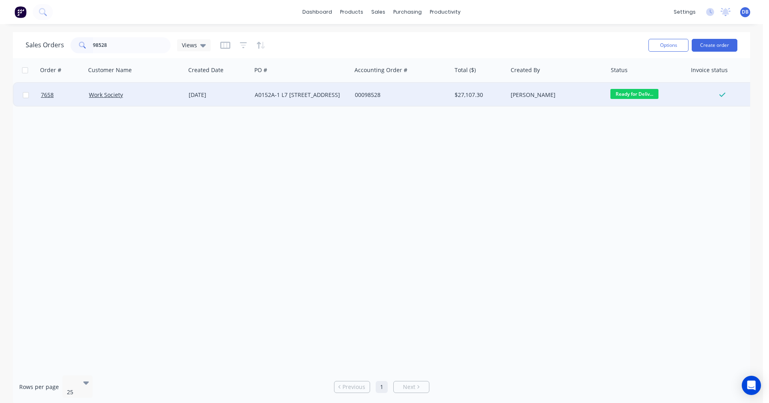
click at [298, 97] on div "A0152A-1 L7 [STREET_ADDRESS]" at bounding box center [299, 95] width 89 height 8
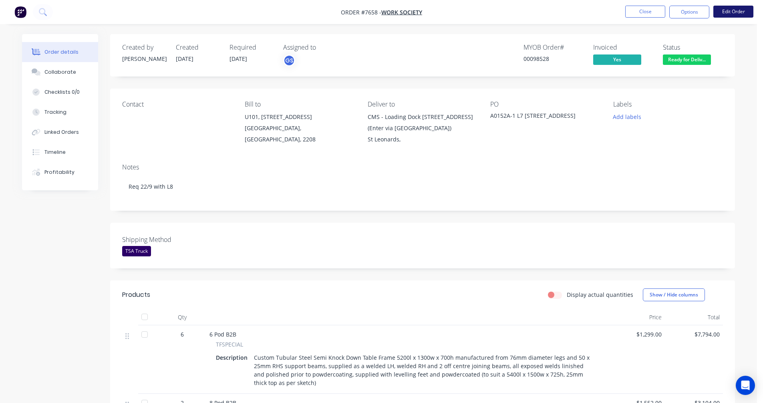
click at [731, 10] on button "Edit Order" at bounding box center [734, 12] width 40 height 12
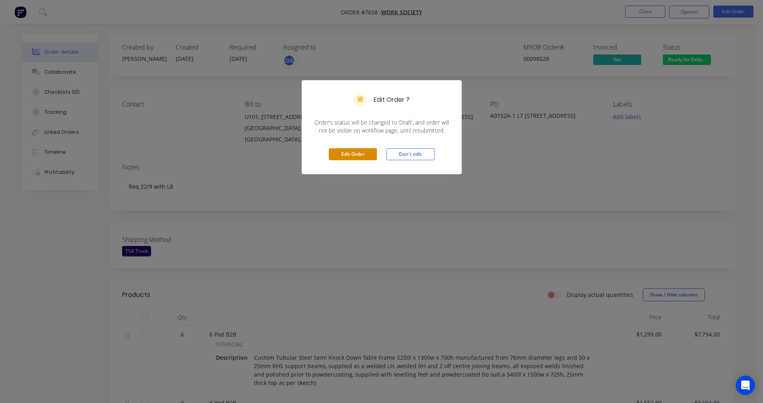
click at [347, 154] on button "Edit Order" at bounding box center [353, 154] width 48 height 12
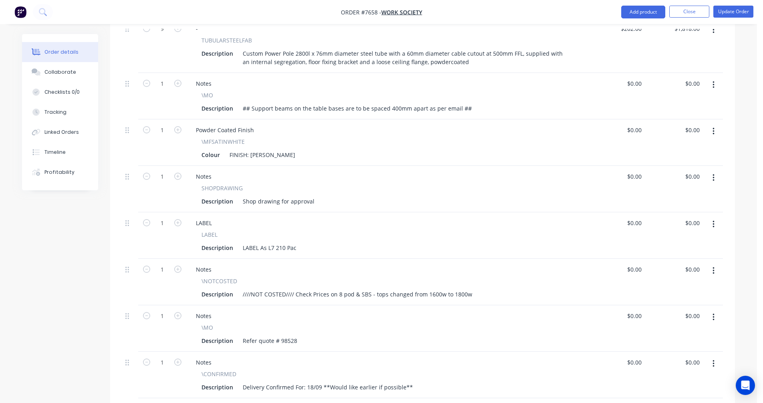
scroll to position [1078, 0]
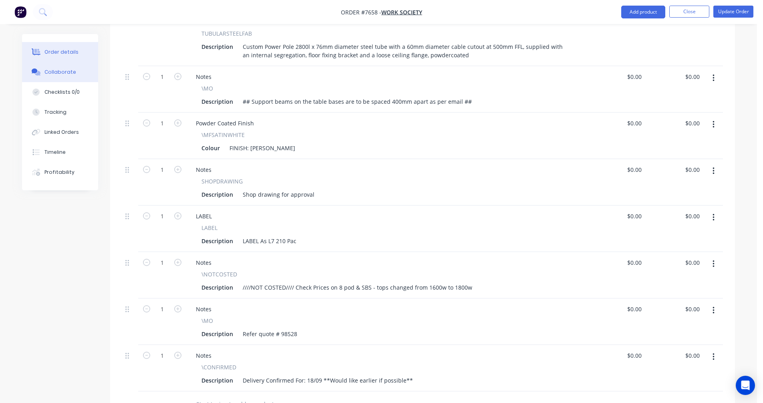
click at [61, 75] on div "Collaborate" at bounding box center [60, 72] width 32 height 7
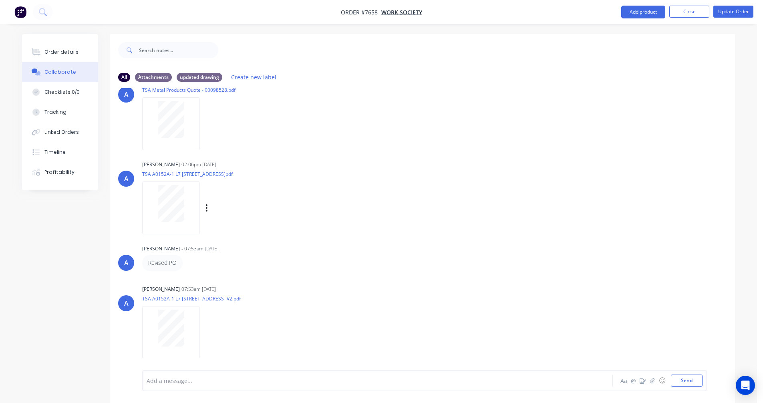
scroll to position [52, 0]
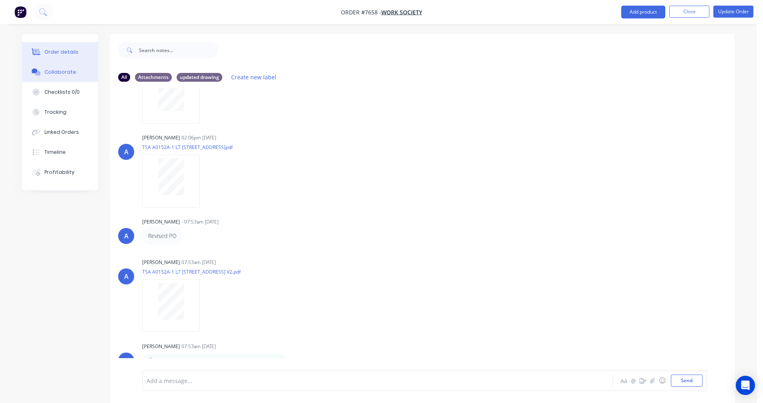
click at [57, 54] on div "Order details" at bounding box center [61, 51] width 34 height 7
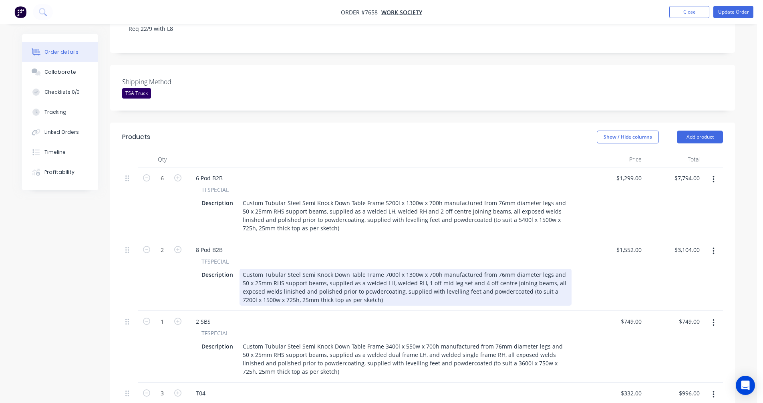
scroll to position [200, 0]
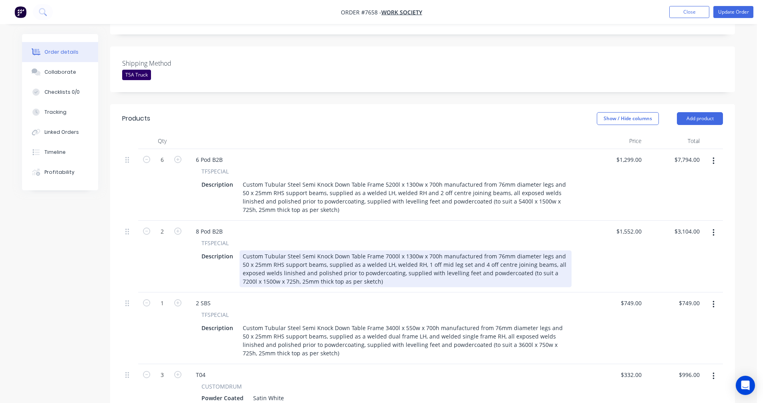
click at [250, 269] on div "Custom Tubular Steel Semi Knock Down Table Frame 7000l x 1300w x 700h manufactu…" at bounding box center [406, 268] width 332 height 37
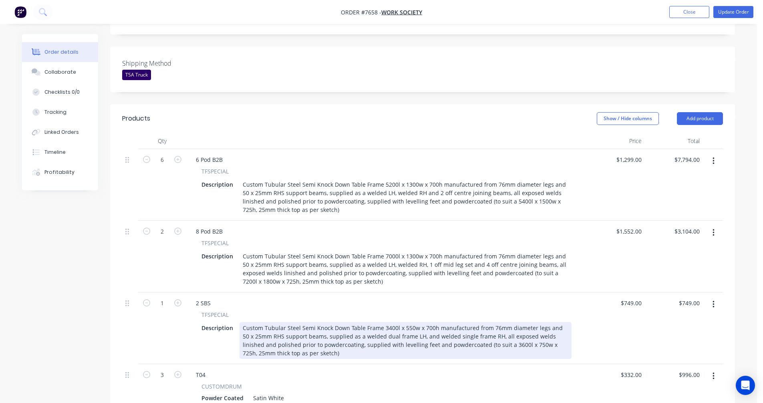
click at [411, 328] on div "Custom Tubular Steel Semi Knock Down Table Frame 3400l x 550w x 700h manufactur…" at bounding box center [406, 340] width 332 height 37
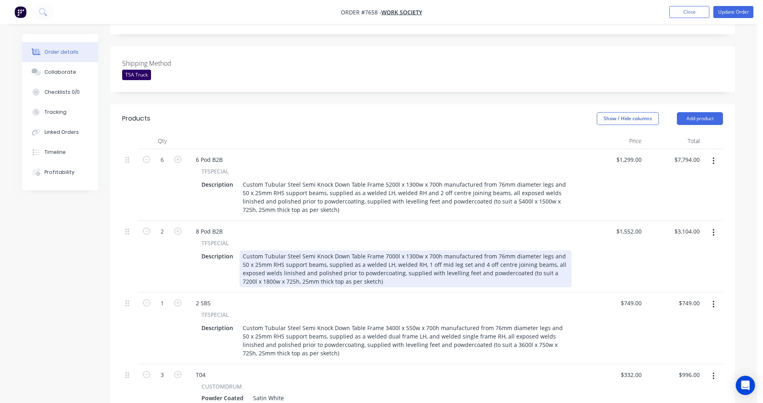
click at [251, 270] on div "Custom Tubular Steel Semi Knock Down Table Frame 7000l x 1300w x 700h manufactu…" at bounding box center [406, 268] width 332 height 37
click at [249, 270] on div "Custom Tubular Steel Semi Knock Down Table Frame 7000l x 1300w x 700h manufactu…" at bounding box center [406, 268] width 332 height 37
type input "$1,552.00"
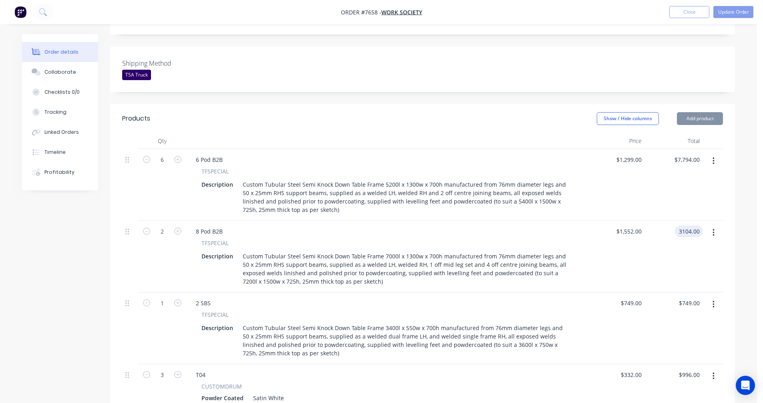
type input "$3,104.00"
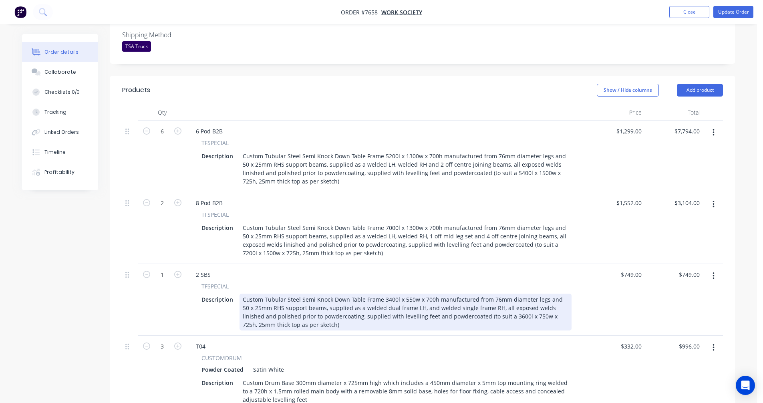
scroll to position [240, 0]
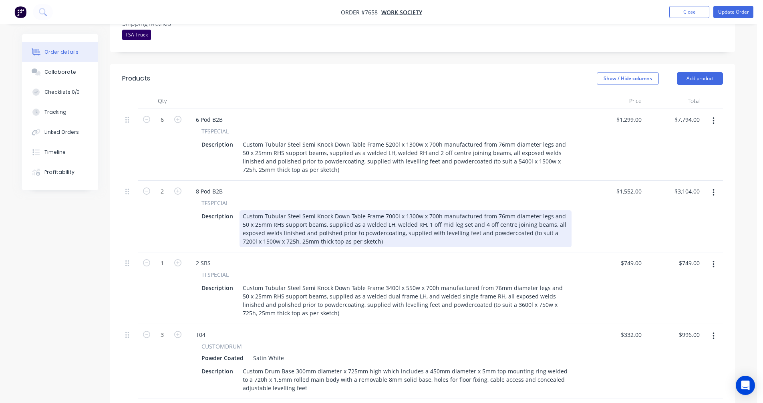
click at [454, 214] on div "Custom Tubular Steel Semi Knock Down Table Frame 7000l x 1300w x 700h manufactu…" at bounding box center [406, 228] width 332 height 37
click at [484, 212] on div "Custom Tubular Steel Semi Knock Down Table Frame 7000l x 1300w x 700h manufactu…" at bounding box center [406, 228] width 332 height 37
type input "$1,592.00"
type input "$3,184.00"
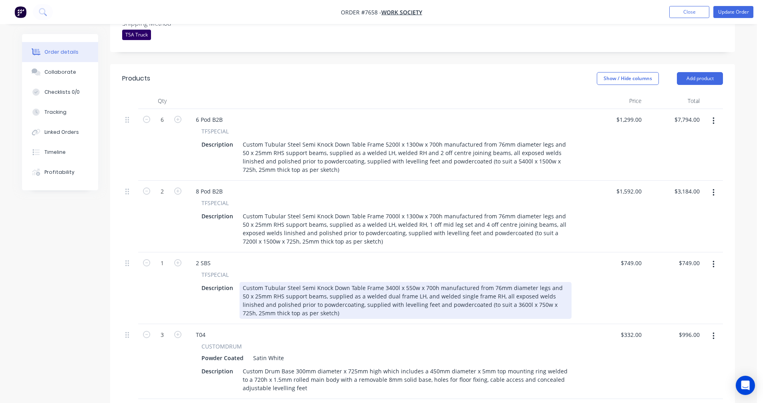
click at [443, 288] on div "Custom Tubular Steel Semi Knock Down Table Frame 3400l x 550w x 700h manufactur…" at bounding box center [406, 300] width 332 height 37
click at [472, 286] on div "Custom Tubular Steel Semi Knock Down Table Frame 3400l x 550w x 700h manufactur…" at bounding box center [406, 300] width 332 height 37
type input "$760.00"
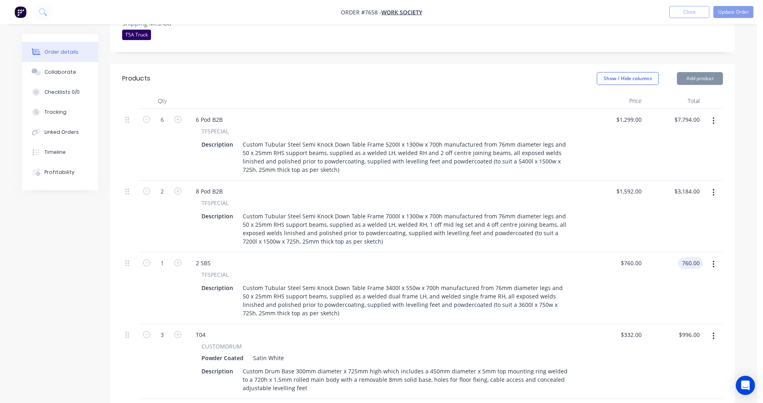
type input "$760.00"
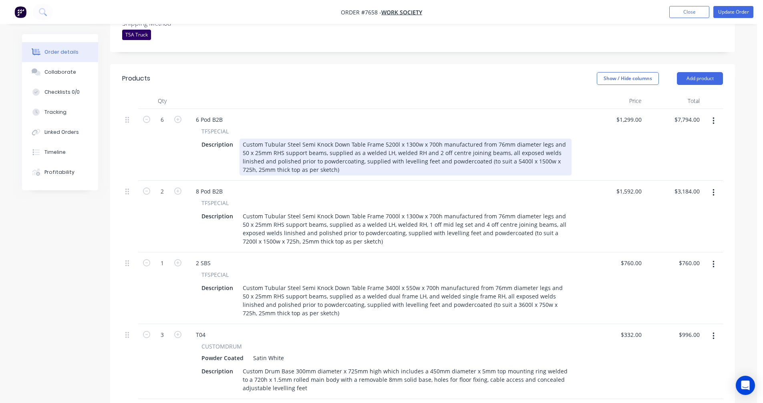
click at [421, 141] on div "Custom Tubular Steel Semi Knock Down Table Frame 5200l x 1300w x 700h manufactu…" at bounding box center [406, 157] width 332 height 37
type input "$1,330.00"
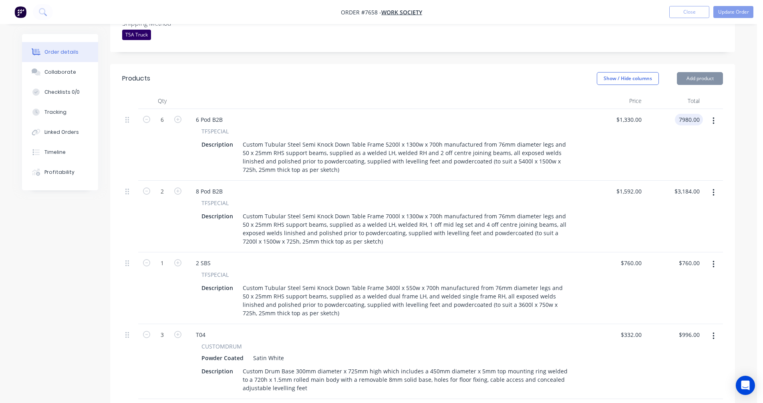
type input "$7,980.00"
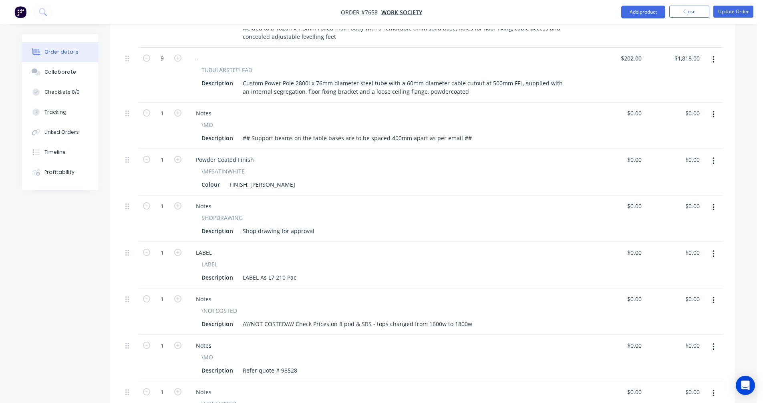
scroll to position [1042, 0]
click at [713, 297] on icon "button" at bounding box center [714, 300] width 2 height 7
click at [674, 363] on div "Delete" at bounding box center [685, 369] width 62 height 12
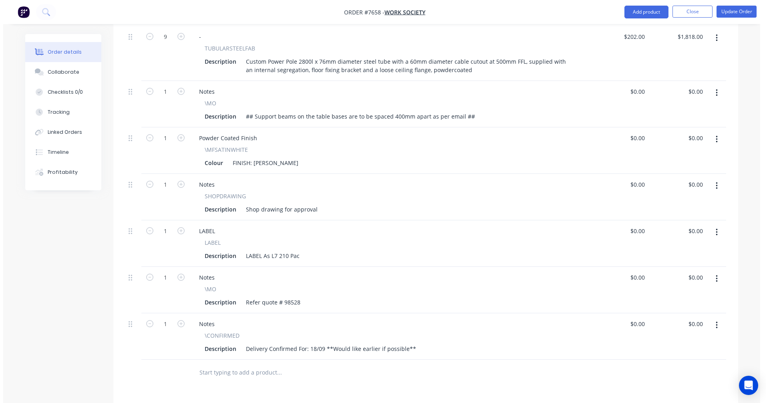
scroll to position [1122, 0]
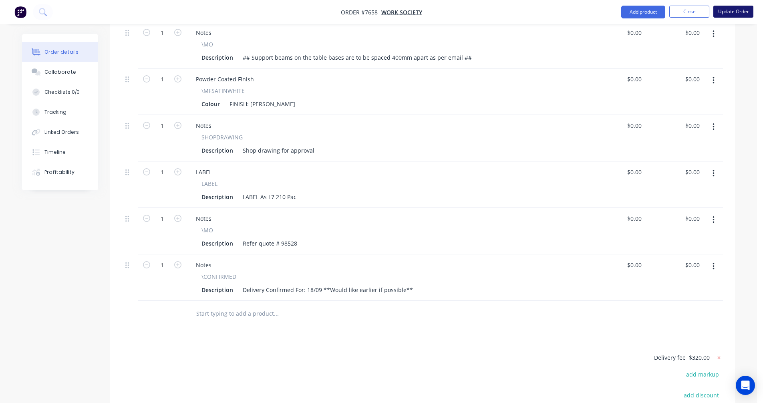
click at [732, 11] on button "Update Order" at bounding box center [734, 12] width 40 height 12
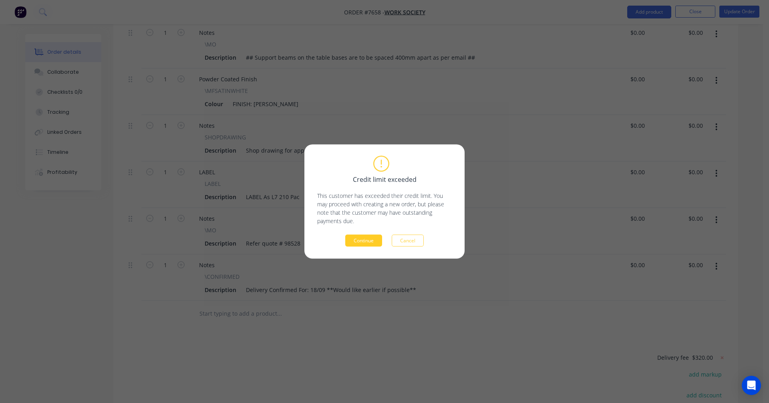
click at [366, 243] on button "Continue" at bounding box center [363, 241] width 37 height 12
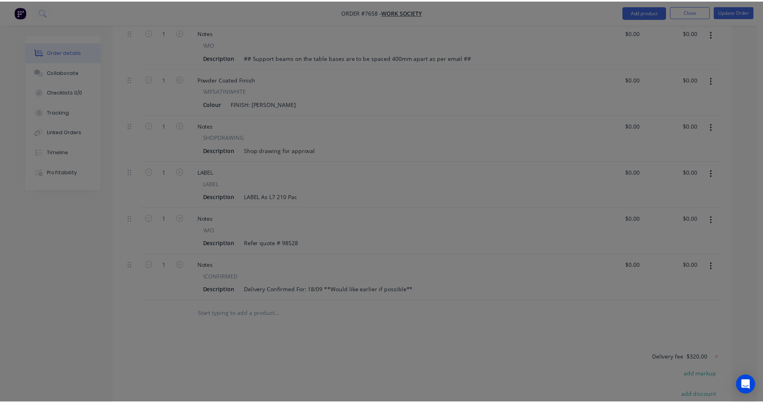
scroll to position [1097, 0]
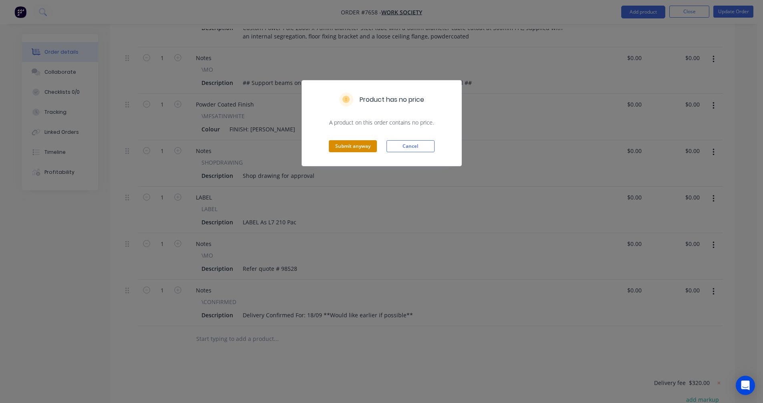
click at [345, 145] on button "Submit anyway" at bounding box center [353, 146] width 48 height 12
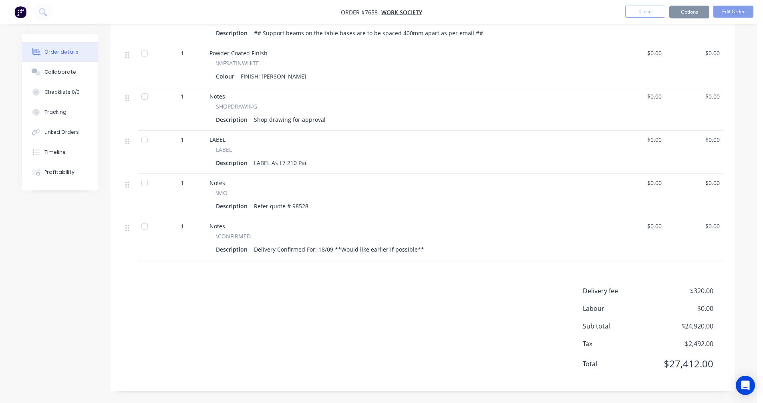
scroll to position [1084, 0]
click at [635, 15] on button "Close" at bounding box center [645, 12] width 40 height 12
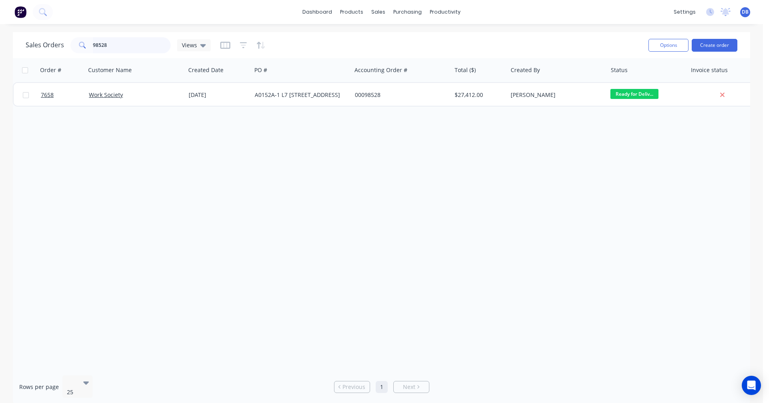
click at [117, 44] on input "98528" at bounding box center [132, 45] width 78 height 16
drag, startPoint x: 115, startPoint y: 44, endPoint x: 77, endPoint y: 46, distance: 38.1
click at [77, 46] on div "98528" at bounding box center [121, 45] width 100 height 16
type input "98876"
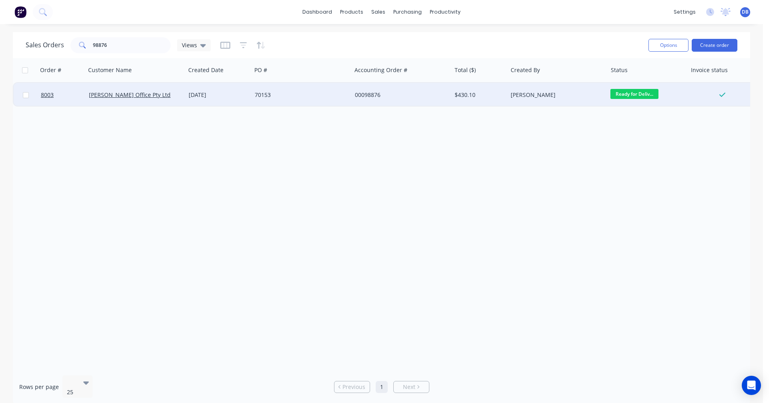
click at [215, 93] on div "[DATE]" at bounding box center [219, 95] width 60 height 8
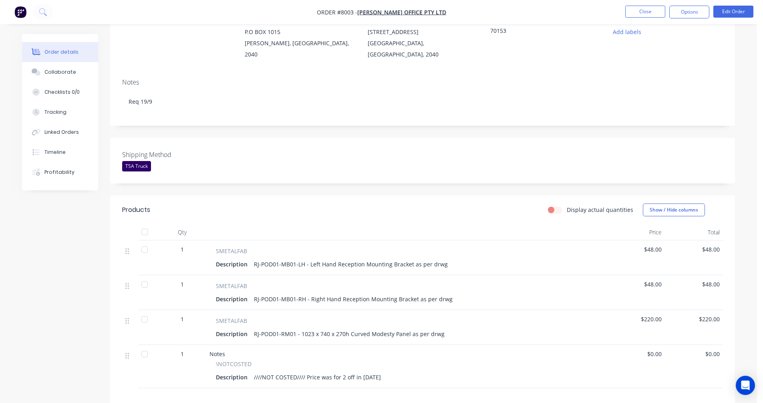
scroll to position [120, 0]
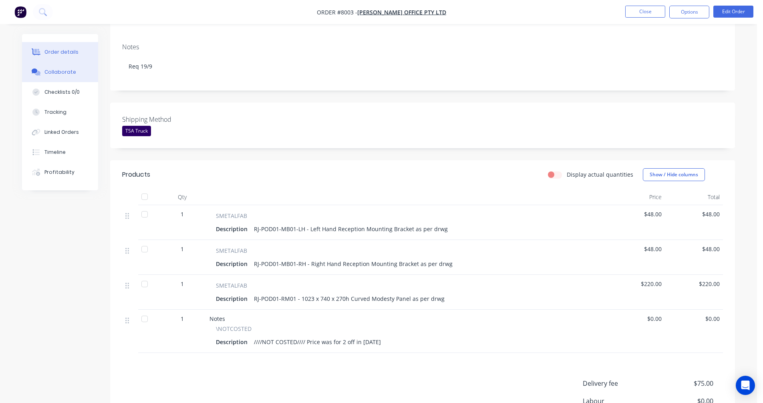
click at [62, 73] on div "Collaborate" at bounding box center [60, 72] width 32 height 7
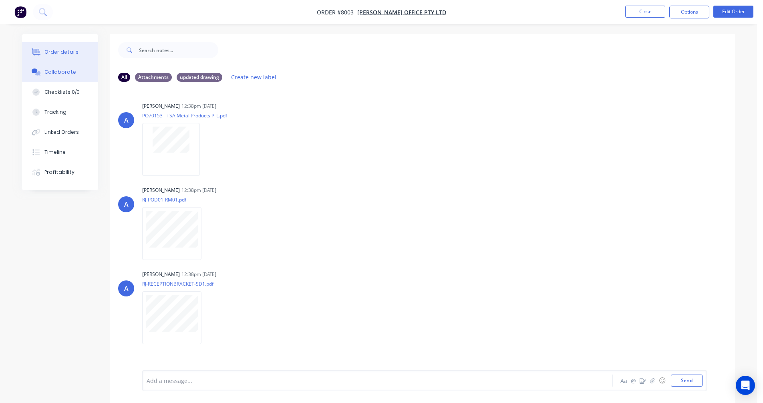
click at [56, 49] on div "Order details" at bounding box center [61, 51] width 34 height 7
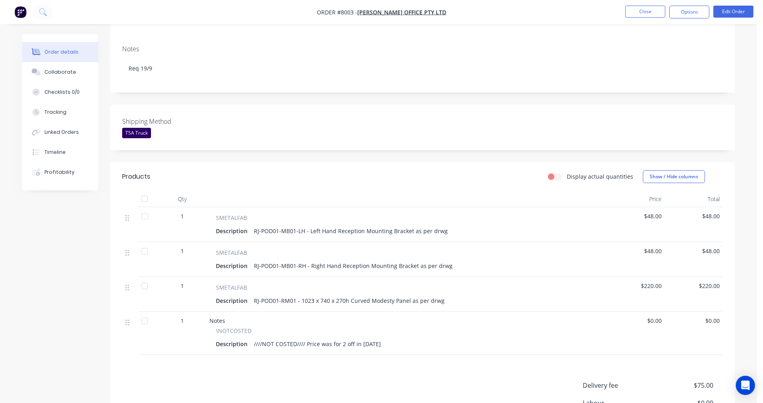
scroll to position [120, 0]
click at [299, 293] on div "RJ-POD01-RM01 - 1023 x 740 x 270h Curved Modesty Panel as per drwg" at bounding box center [349, 299] width 197 height 12
click at [734, 12] on button "Edit Order" at bounding box center [734, 12] width 40 height 12
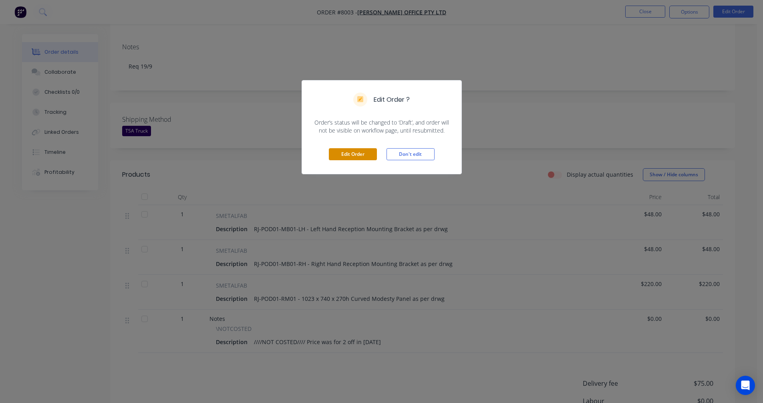
click at [355, 155] on button "Edit Order" at bounding box center [353, 154] width 48 height 12
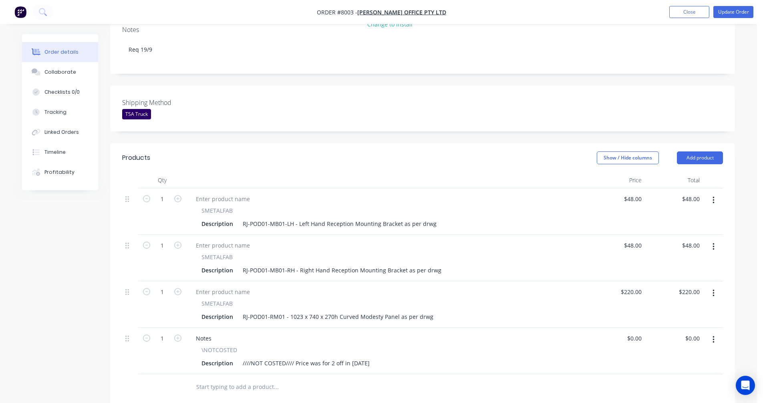
scroll to position [160, 0]
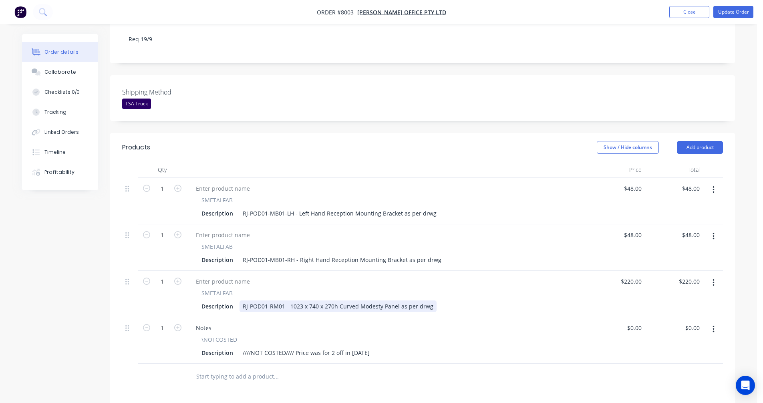
click at [288, 301] on div "RJ-POD01-RM01 - 1023 x 740 x 270h Curved Modesty Panel as per drwg" at bounding box center [338, 307] width 197 height 12
type input "$274.00"
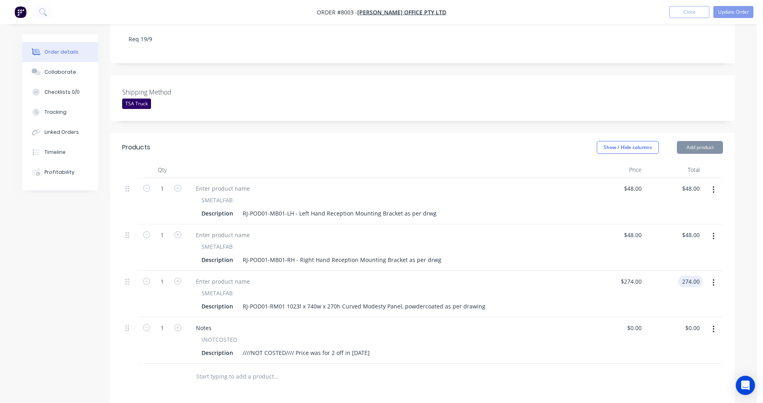
type input "$274.00"
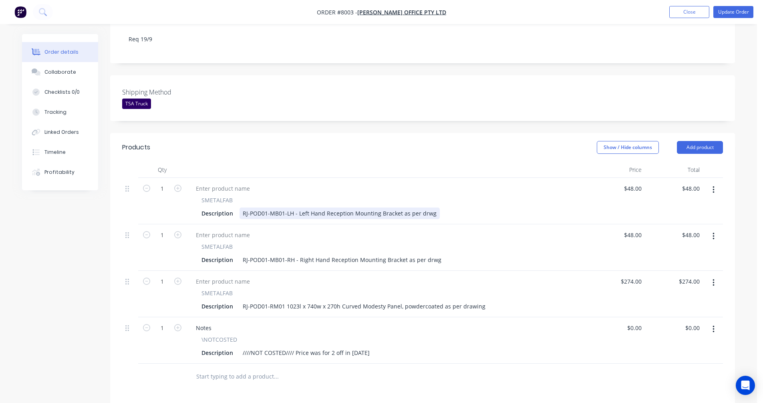
click at [296, 208] on div "RJ-POD01-MB01-LH - Left Hand Reception Mounting Bracket as per drwg" at bounding box center [340, 214] width 200 height 12
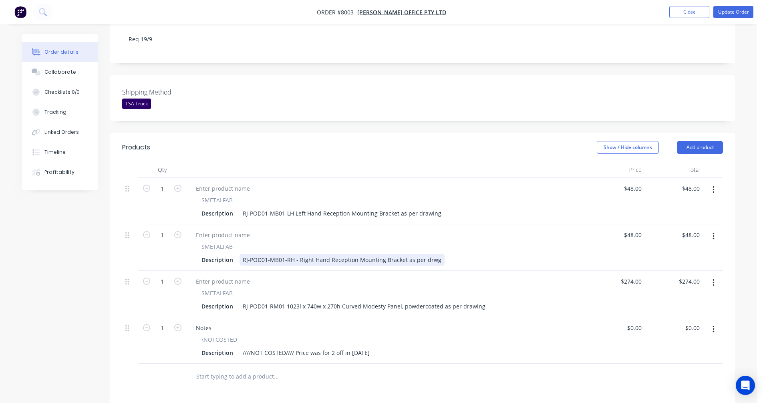
click at [297, 254] on div "RJ-POD01-MB01-RH - Right Hand Reception Mounting Bracket as per drwg" at bounding box center [342, 260] width 205 height 12
type input "$74.90"
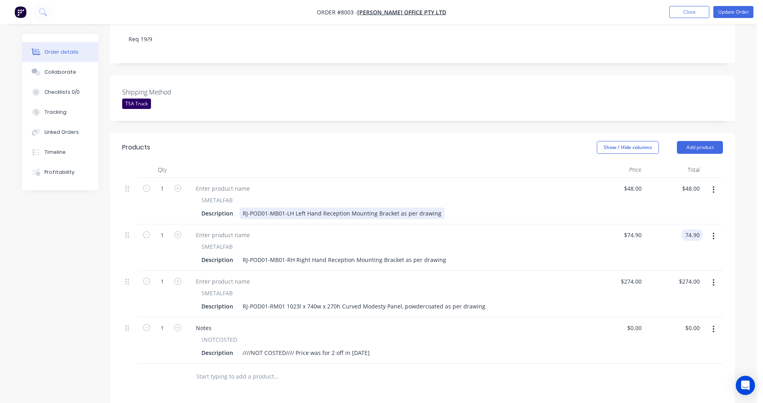
type input "$74.90"
click at [329, 208] on div "RJ-POD01-MB01-LH Left Hand Reception Mounting Bracket as per drawing" at bounding box center [342, 214] width 205 height 12
click at [343, 208] on div "RJ-POD01-MB01-LH Left Hand Reception Mounting Bracket as per drawing" at bounding box center [342, 214] width 205 height 12
type input "$74.90"
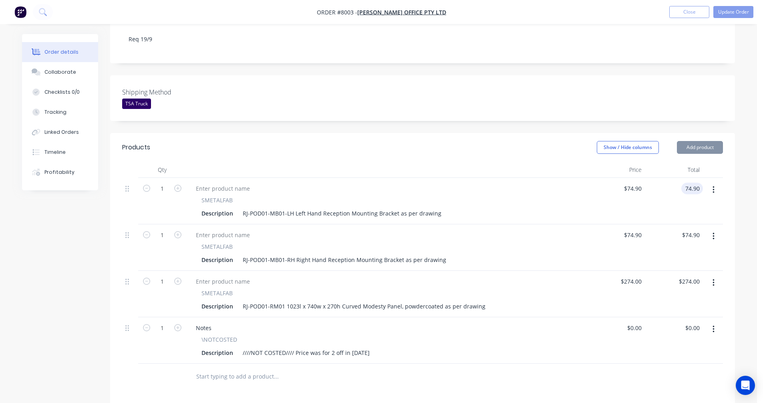
type input "$74.90"
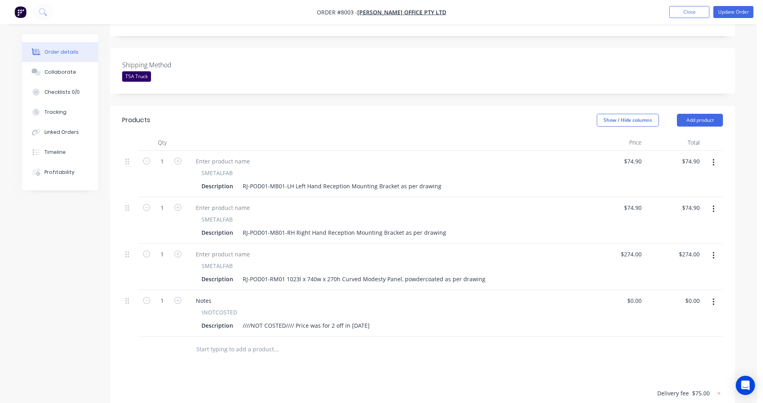
scroll to position [200, 0]
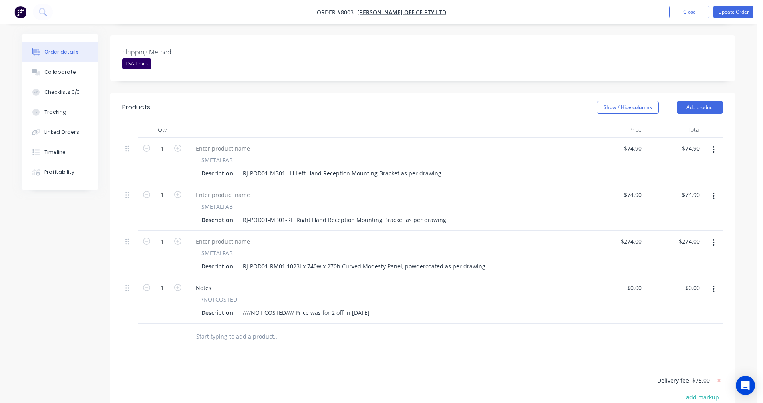
click at [714, 285] on icon "button" at bounding box center [714, 289] width 2 height 9
click at [672, 353] on div "Delete" at bounding box center [685, 359] width 62 height 12
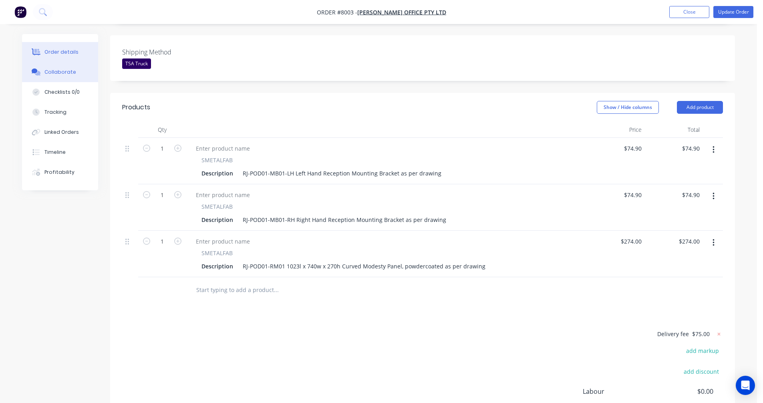
click at [48, 70] on div "Collaborate" at bounding box center [60, 72] width 32 height 7
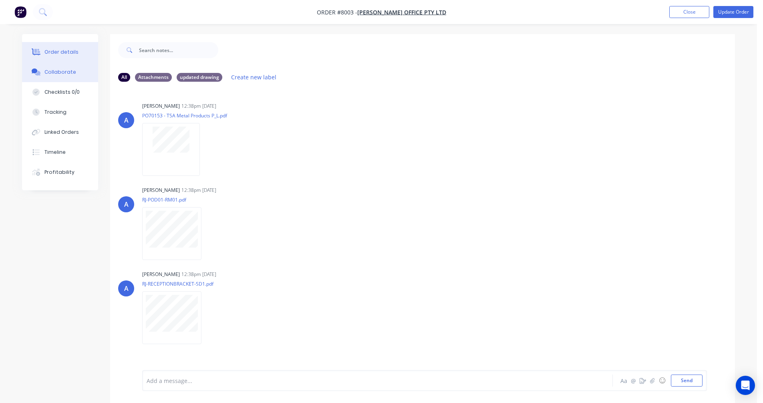
click at [61, 49] on div "Order details" at bounding box center [61, 51] width 34 height 7
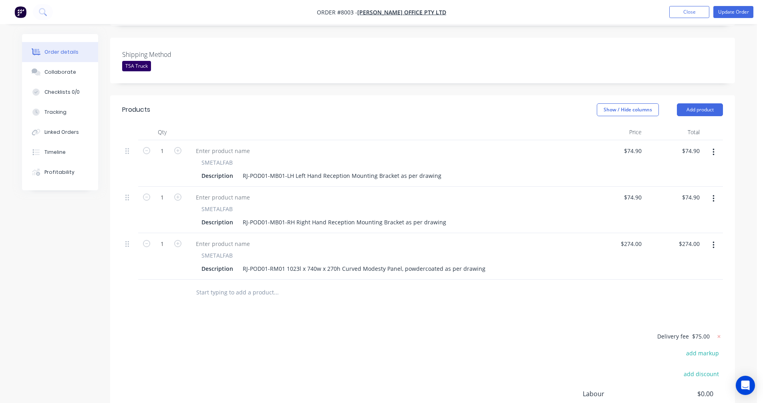
scroll to position [200, 0]
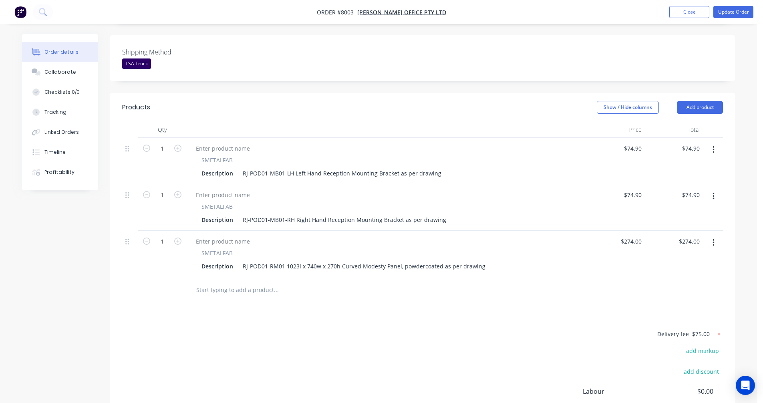
click at [225, 286] on input "text" at bounding box center [276, 290] width 160 height 16
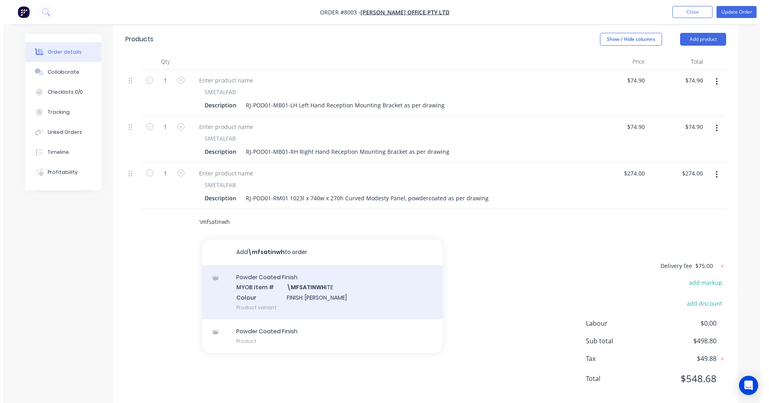
scroll to position [272, 0]
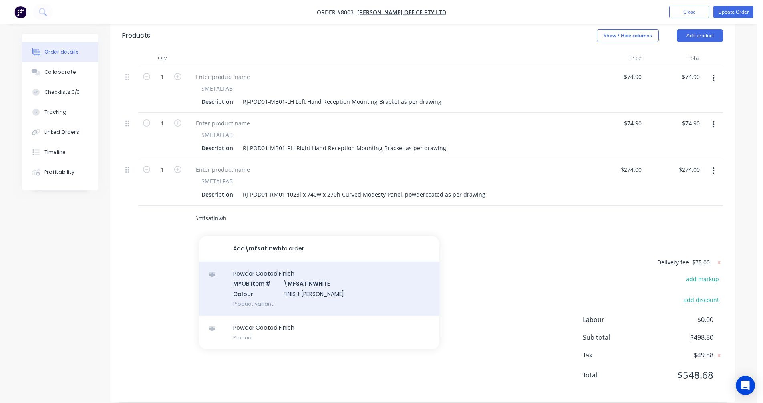
type input "\mfsatinwh"
click at [293, 280] on div "Powder Coated Finish MYOB Item # \MFSATINWH ITE Colour FINISH: Satin White Prod…" at bounding box center [319, 289] width 240 height 54
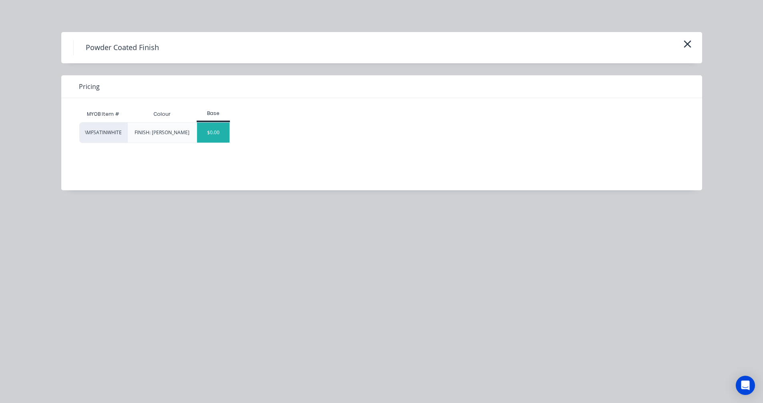
click at [218, 133] on div "$0.00" at bounding box center [213, 133] width 32 height 20
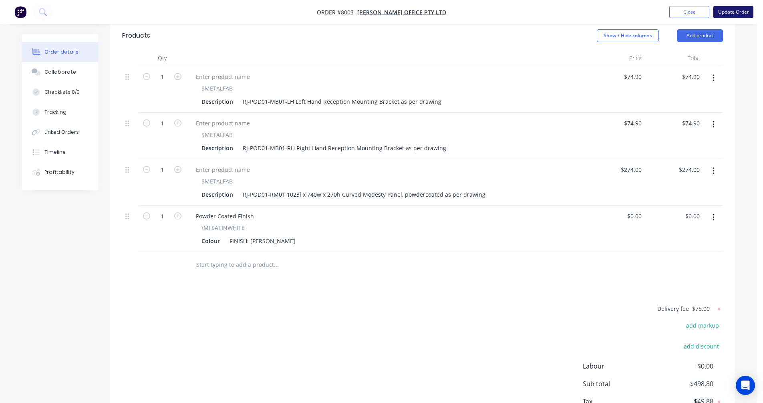
click at [725, 13] on button "Update Order" at bounding box center [734, 12] width 40 height 12
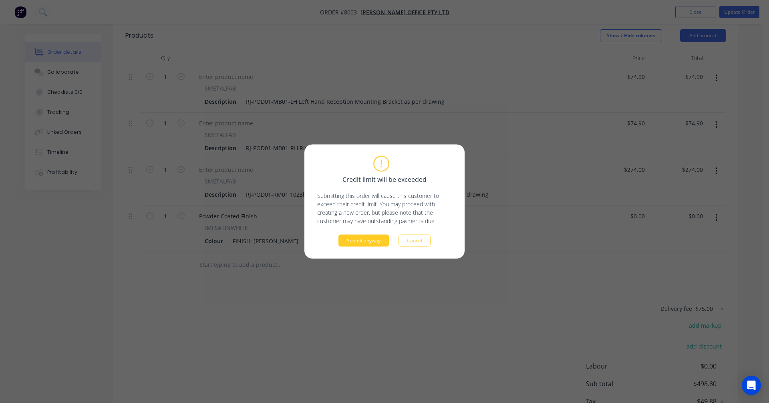
click at [366, 240] on button "Submit anyway" at bounding box center [364, 241] width 50 height 12
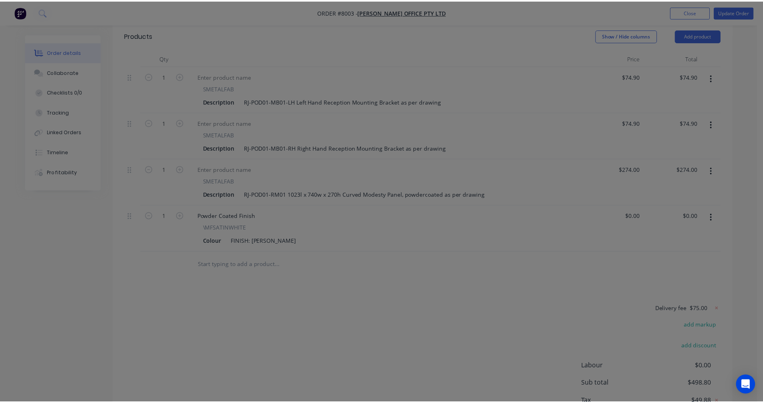
scroll to position [214, 0]
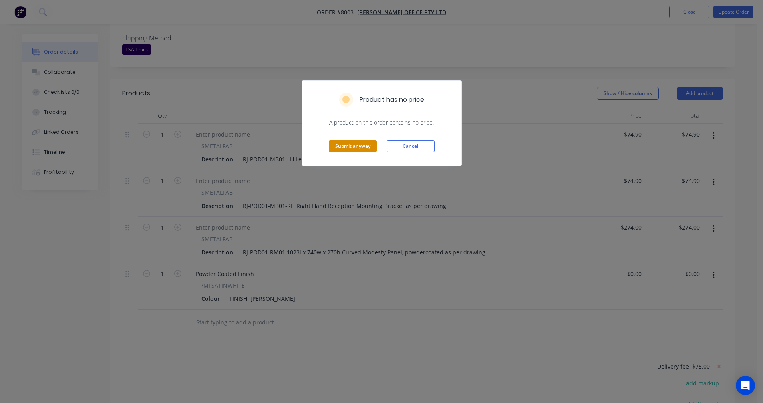
click at [354, 142] on button "Submit anyway" at bounding box center [353, 146] width 48 height 12
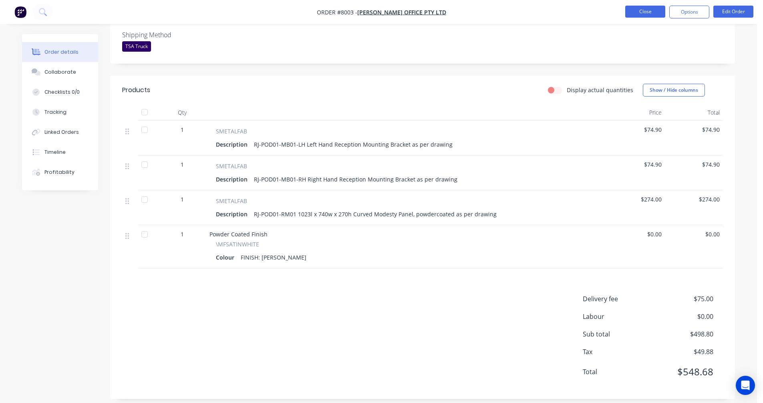
click at [649, 10] on button "Close" at bounding box center [645, 12] width 40 height 12
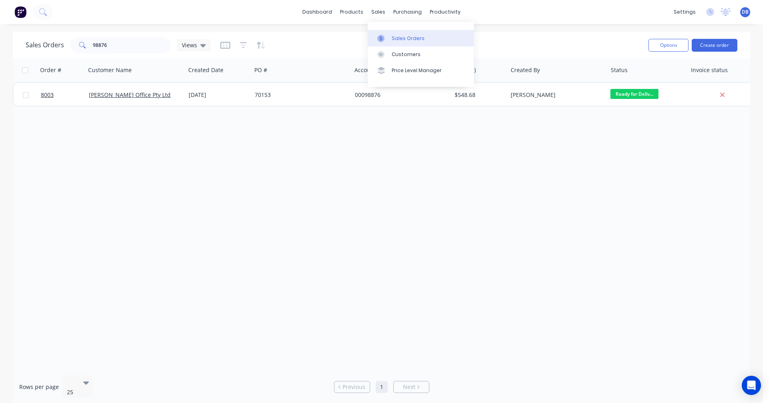
click at [399, 36] on div "Sales Orders" at bounding box center [408, 38] width 33 height 7
drag, startPoint x: 107, startPoint y: 46, endPoint x: 78, endPoint y: 46, distance: 29.7
click at [77, 45] on div "98876" at bounding box center [121, 45] width 100 height 16
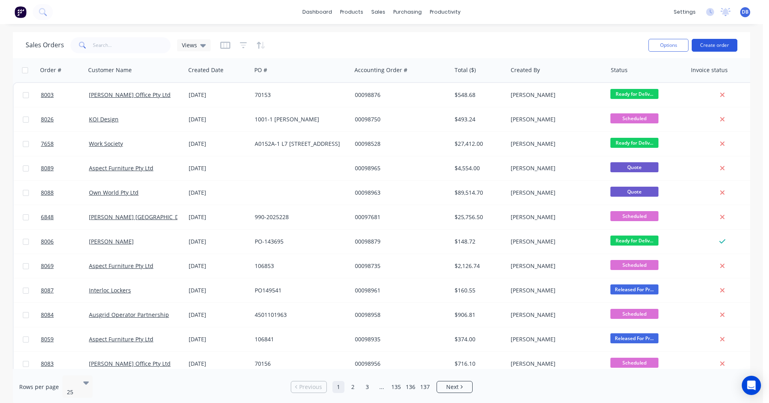
click at [716, 45] on button "Create order" at bounding box center [715, 45] width 46 height 13
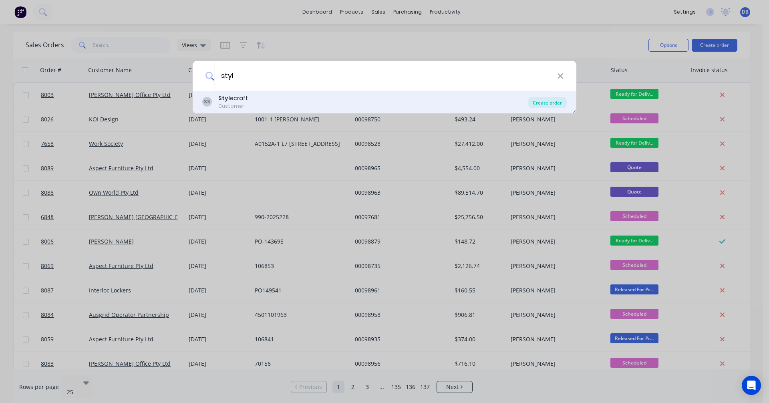
type input "styl"
click at [543, 102] on div "Create order" at bounding box center [547, 102] width 39 height 11
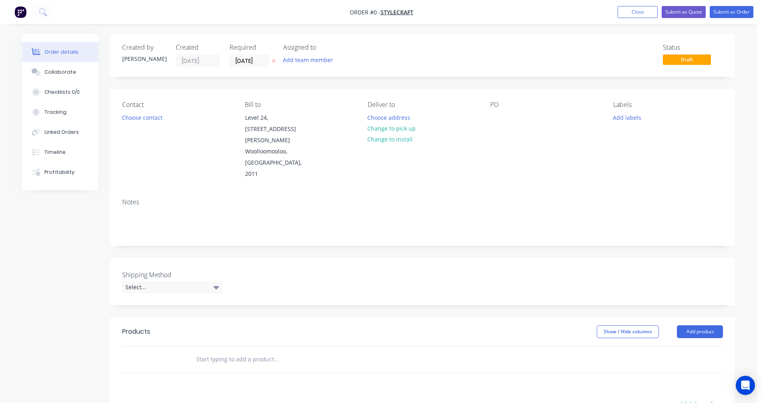
click at [227, 351] on input "text" at bounding box center [276, 359] width 160 height 16
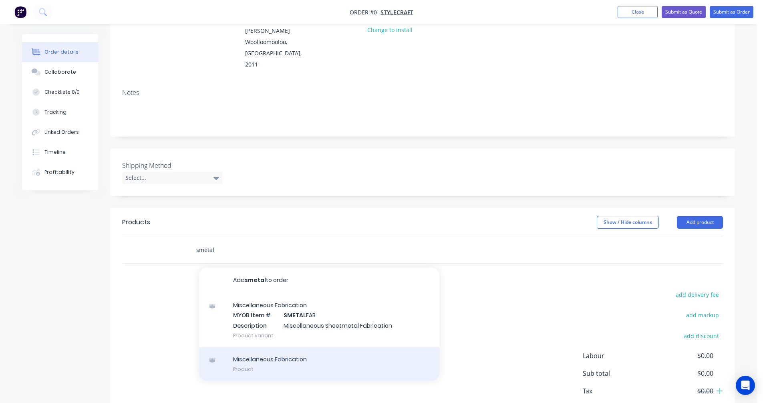
scroll to position [120, 0]
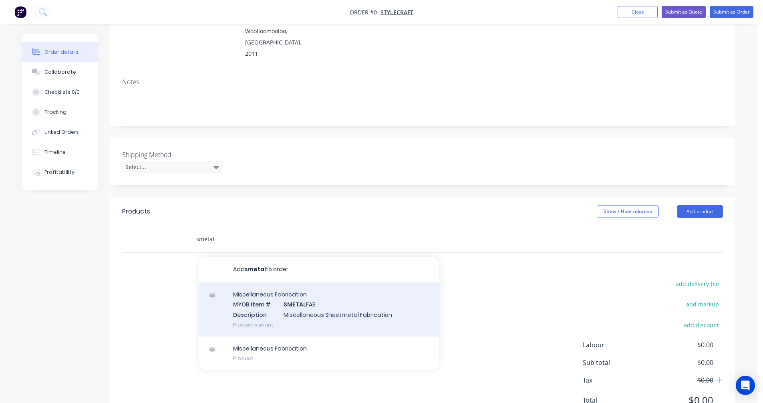
type input "smetal"
click at [310, 282] on div "Miscellaneous Fabrication MYOB Item # SMETAL FAB Description Miscellaneous Shee…" at bounding box center [319, 309] width 240 height 54
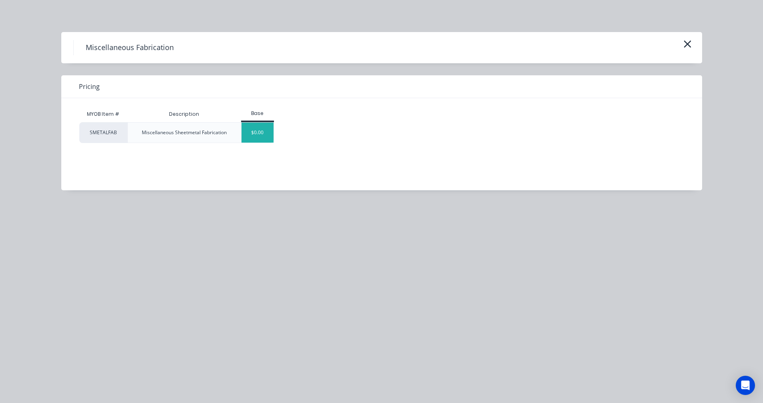
click at [260, 137] on div "$0.00" at bounding box center [258, 133] width 32 height 20
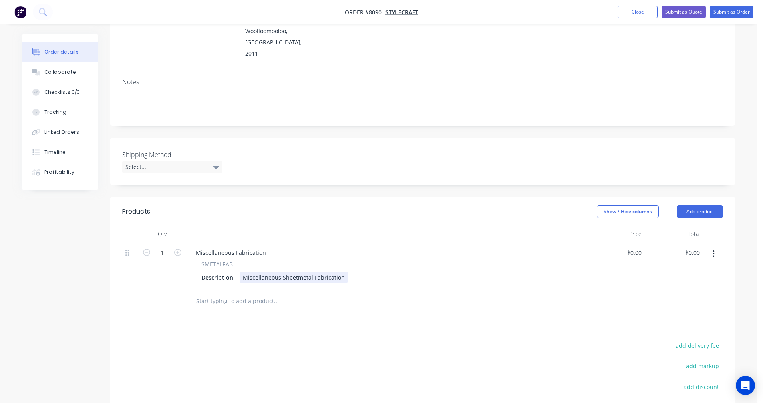
click at [308, 272] on div "Miscellaneous Sheetmetal Fabrication" at bounding box center [294, 278] width 109 height 12
drag, startPoint x: 342, startPoint y: 244, endPoint x: 232, endPoint y: 242, distance: 109.8
click at [234, 272] on div "Description Miscellaneous Sheetmetal Fabrication" at bounding box center [384, 278] width 373 height 12
paste div
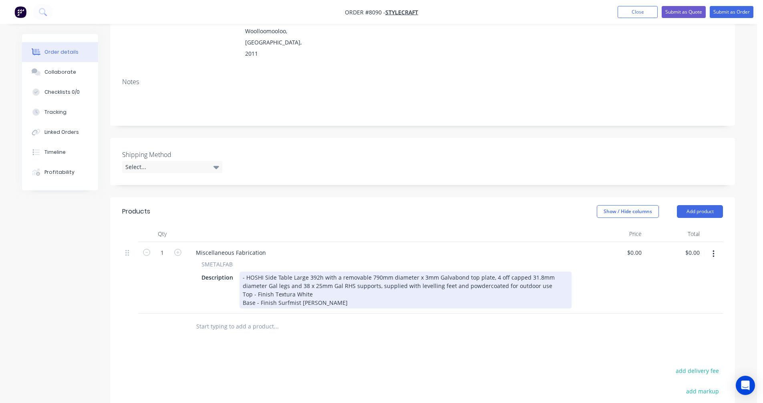
click at [518, 272] on div "- HOSHI Side Table Large 392h with a removable 790mm diameter x 3mm Galvabond t…" at bounding box center [406, 290] width 332 height 37
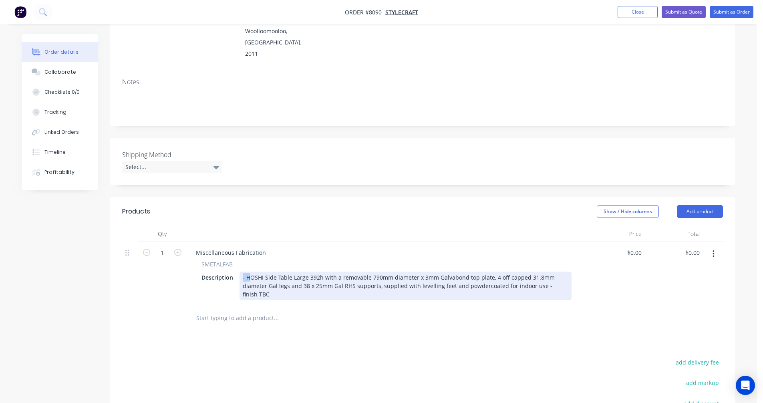
drag, startPoint x: 248, startPoint y: 244, endPoint x: 242, endPoint y: 242, distance: 6.1
click at [242, 272] on div "- HOSHI Side Table Large 392h with a removable 790mm diameter x 3mm Galvabond t…" at bounding box center [406, 286] width 332 height 28
click at [274, 272] on div "Showroom HOSHI Side Table Large 392h with a removable 790mm diameter x 3mm Galv…" at bounding box center [406, 286] width 332 height 28
drag, startPoint x: 274, startPoint y: 261, endPoint x: 561, endPoint y: 252, distance: 287.4
click at [561, 272] on div "Showroom HOSHI Side Table Large 392h with a removable 790mm diameter x 3mm Galv…" at bounding box center [406, 286] width 332 height 28
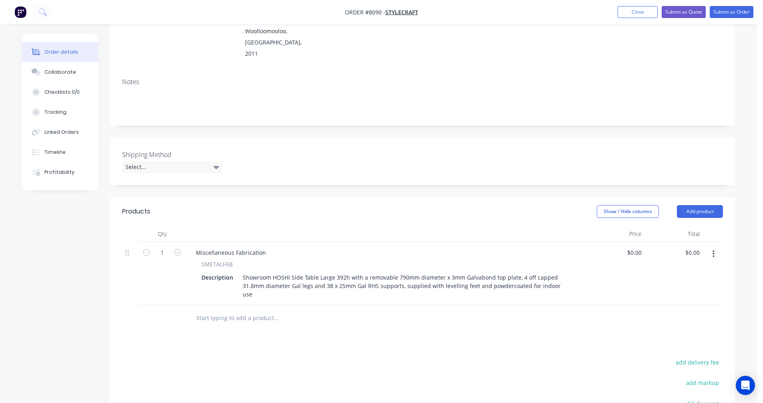
click at [228, 310] on input "text" at bounding box center [276, 318] width 160 height 16
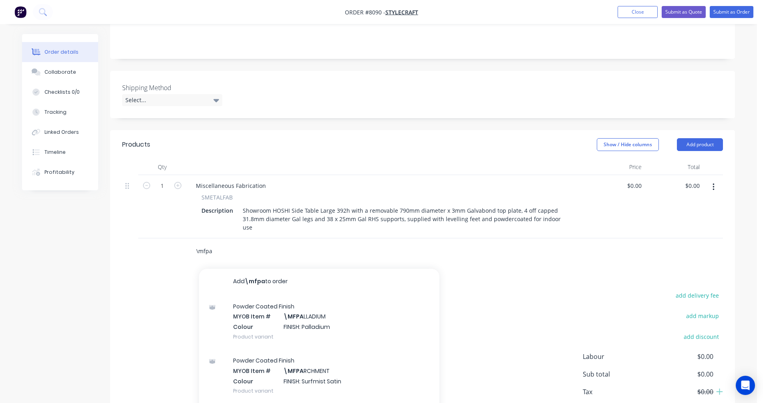
scroll to position [193, 0]
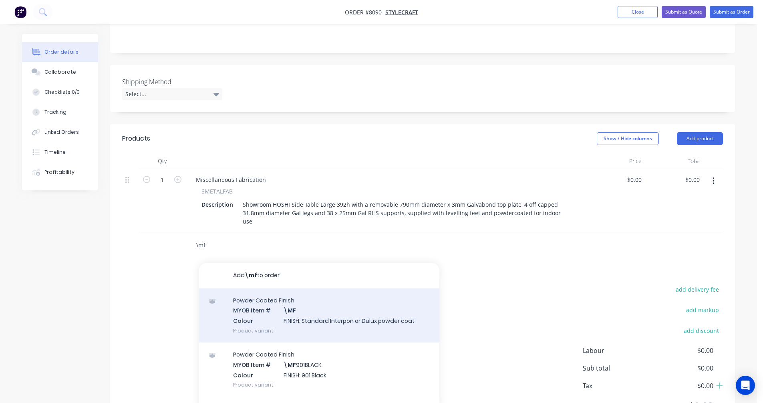
type input "\mf"
click at [323, 288] on div "Powder Coated Finish MYOB Item # \MF Colour FINISH: Standard Interpon or Dulux …" at bounding box center [319, 315] width 240 height 54
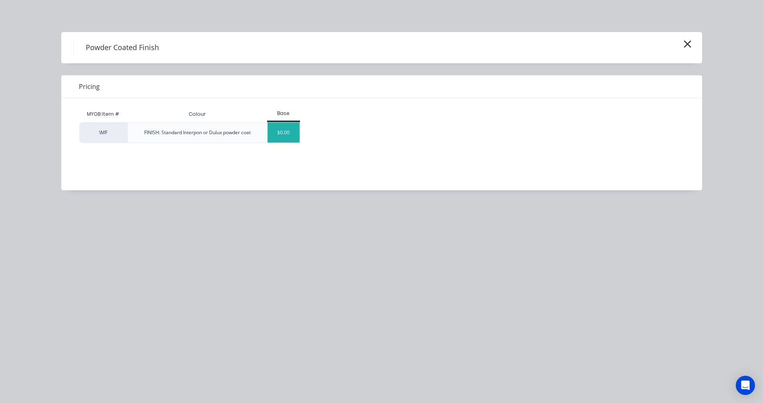
click at [277, 134] on div "$0.00" at bounding box center [284, 133] width 32 height 20
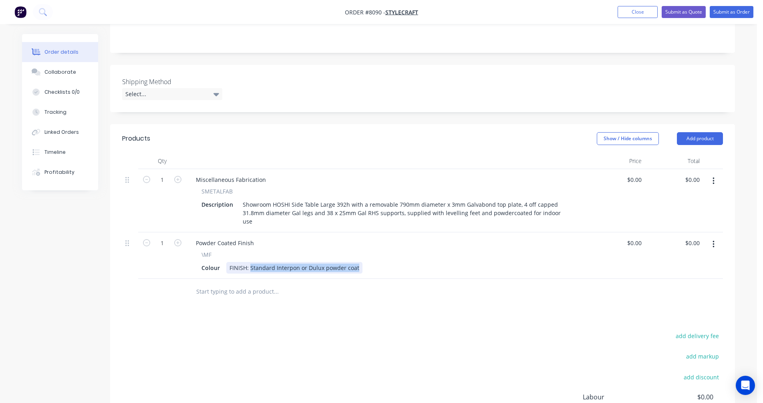
drag, startPoint x: 356, startPoint y: 227, endPoint x: 250, endPoint y: 222, distance: 105.9
click at [250, 262] on div "FINISH: Standard Interpon or Dulux powder coat" at bounding box center [294, 268] width 136 height 12
click at [239, 174] on div "Miscellaneous Fabrication" at bounding box center [231, 180] width 83 height 12
drag, startPoint x: 264, startPoint y: 147, endPoint x: 189, endPoint y: 148, distance: 75.7
click at [189, 169] on div "Miscellaneous Fabrication SMETALFAB Description Showroom HOSHI Side Table Large…" at bounding box center [386, 200] width 401 height 63
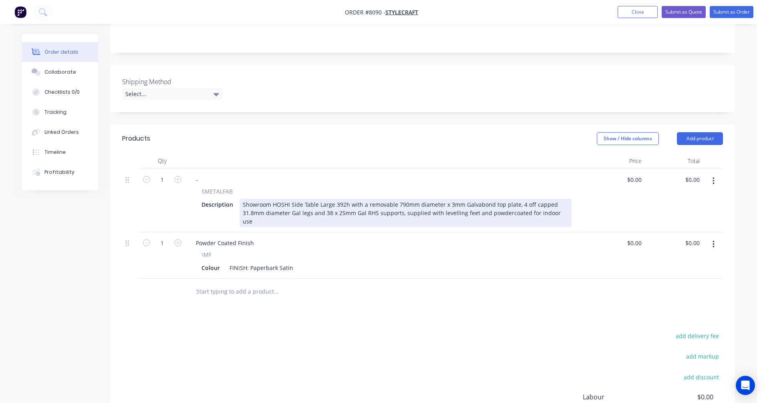
click at [384, 199] on div "Showroom HOSHI Side Table Large 392h with a removable 790mm diameter x 3mm Galv…" at bounding box center [406, 213] width 332 height 28
type input "$439.00"
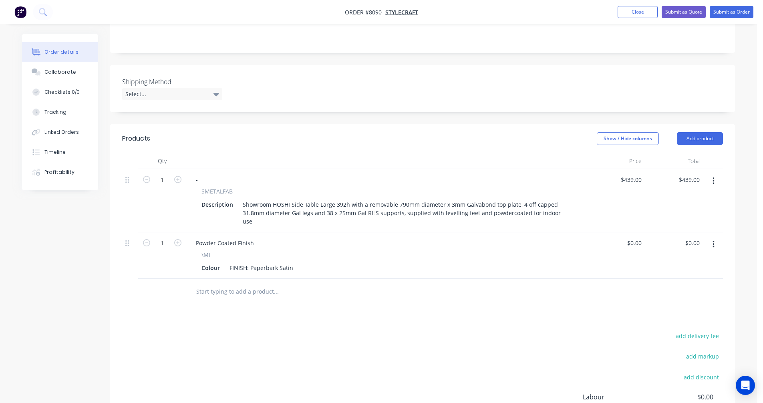
click at [216, 284] on input "text" at bounding box center [276, 292] width 160 height 16
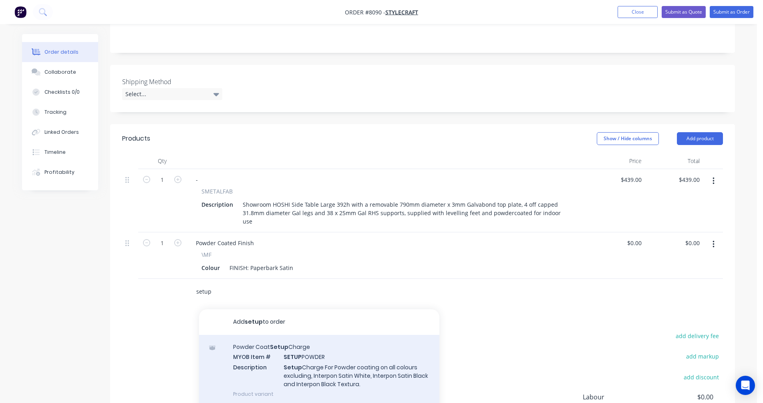
type input "setup"
click at [316, 335] on div "Powder Coat Setup Charge MYOB Item # SETUP POWDER Description Setup Charge For …" at bounding box center [319, 370] width 240 height 71
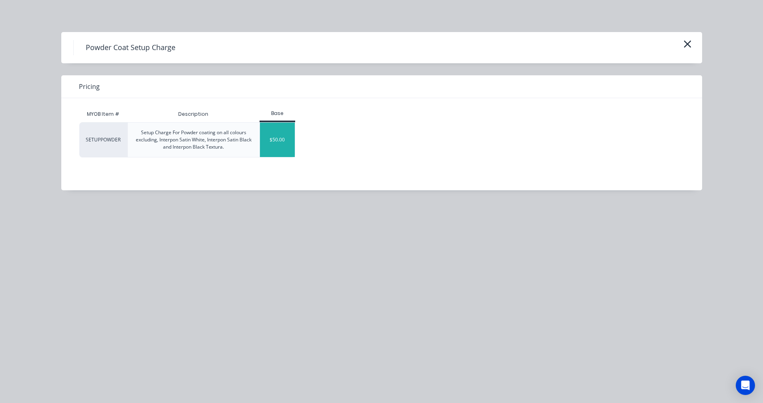
click at [274, 138] on div "$50.00" at bounding box center [277, 140] width 35 height 34
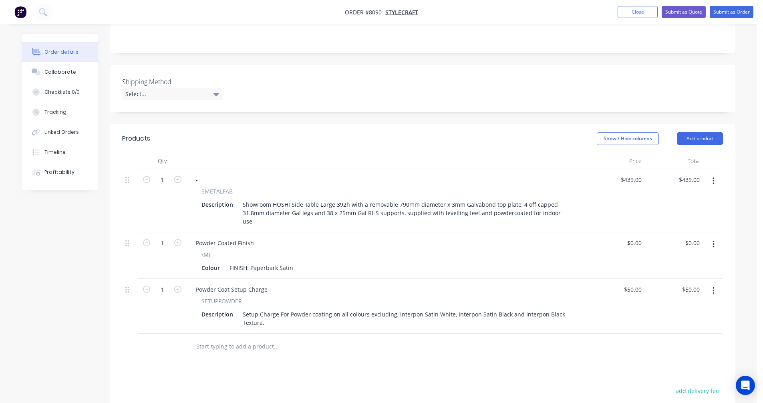
click at [236, 339] on input "text" at bounding box center [276, 347] width 160 height 16
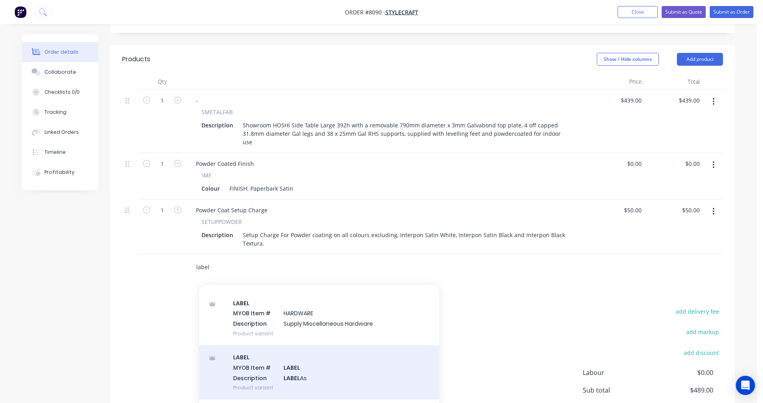
scroll to position [273, 0]
type input "label"
click at [301, 345] on div "LABEL MYOB Item # LABEL Description LABEL As Product variant" at bounding box center [319, 372] width 240 height 54
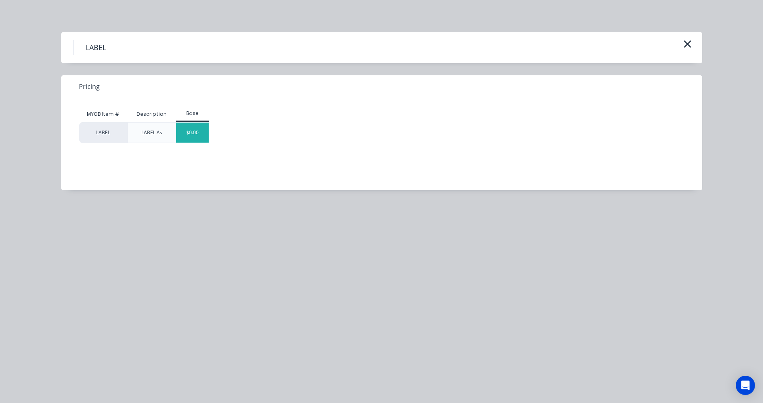
click at [188, 131] on div "$0.00" at bounding box center [192, 133] width 32 height 20
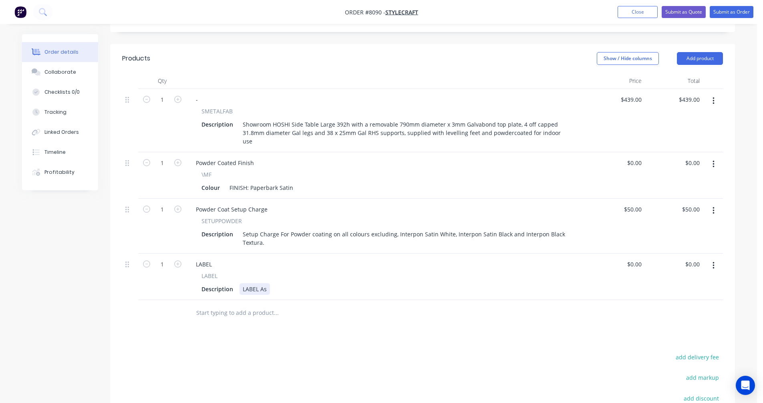
drag, startPoint x: 266, startPoint y: 247, endPoint x: 271, endPoint y: 247, distance: 4.8
click at [266, 283] on div "LABEL As" at bounding box center [255, 289] width 30 height 12
type input "$0.00"
click at [229, 305] on input "text" at bounding box center [276, 313] width 160 height 16
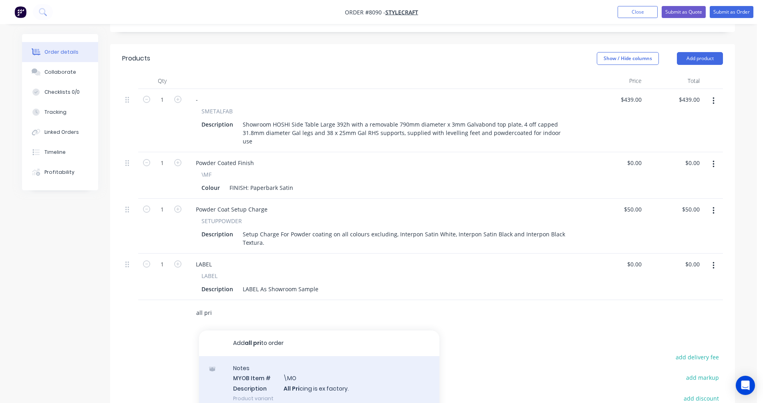
type input "all pri"
click at [295, 356] on div "Notes MYOB Item # \MO Description All Pri cing is ex factory. Product variant" at bounding box center [319, 383] width 240 height 54
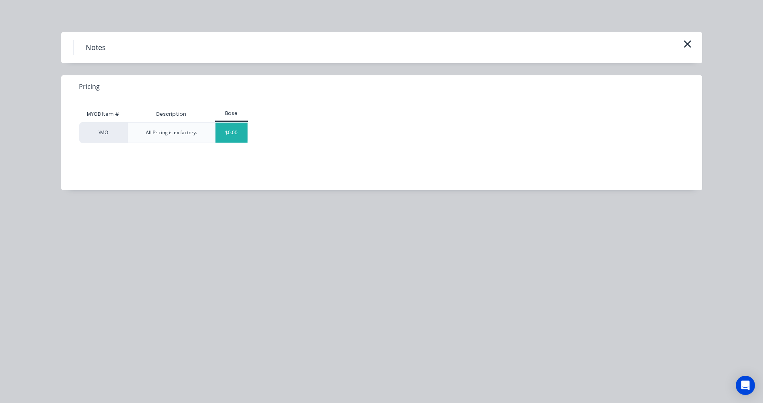
click at [234, 132] on div "$0.00" at bounding box center [232, 133] width 32 height 20
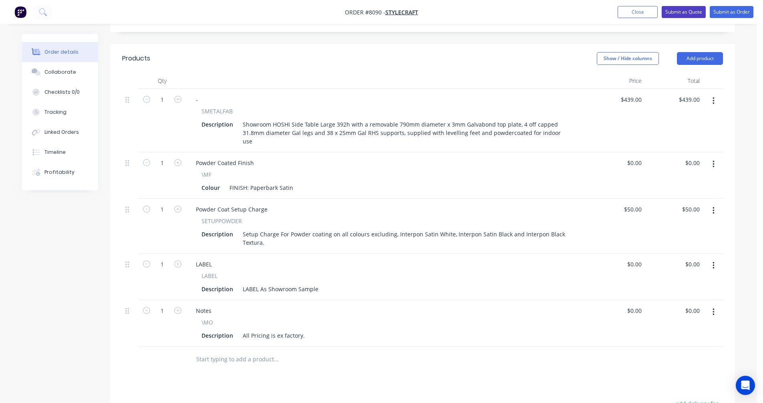
click at [684, 10] on button "Submit as Quote" at bounding box center [684, 12] width 44 height 12
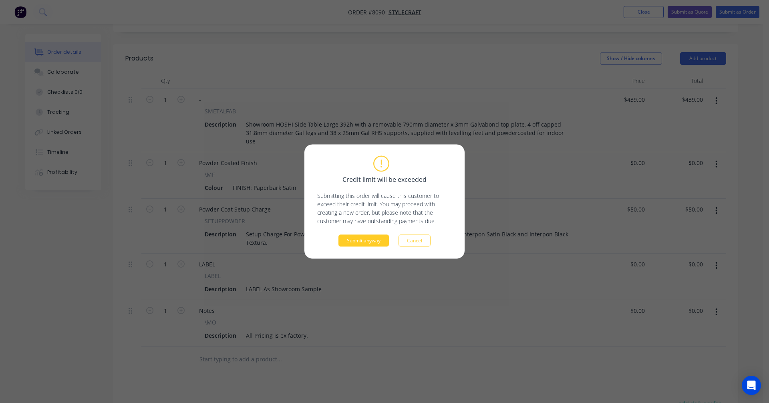
click at [365, 244] on button "Submit anyway" at bounding box center [364, 241] width 50 height 12
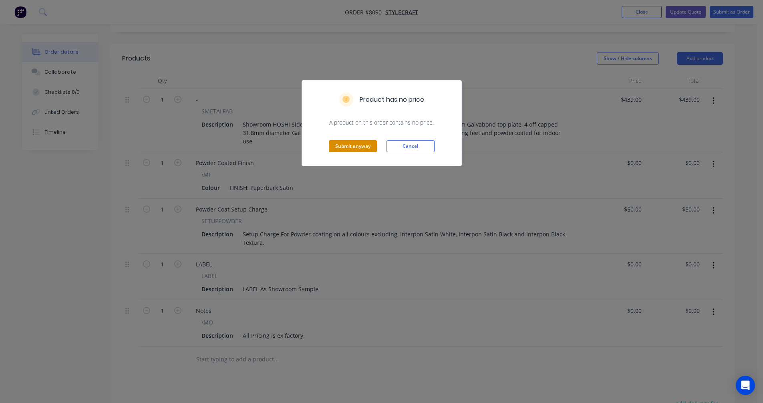
click at [357, 147] on button "Submit anyway" at bounding box center [353, 146] width 48 height 12
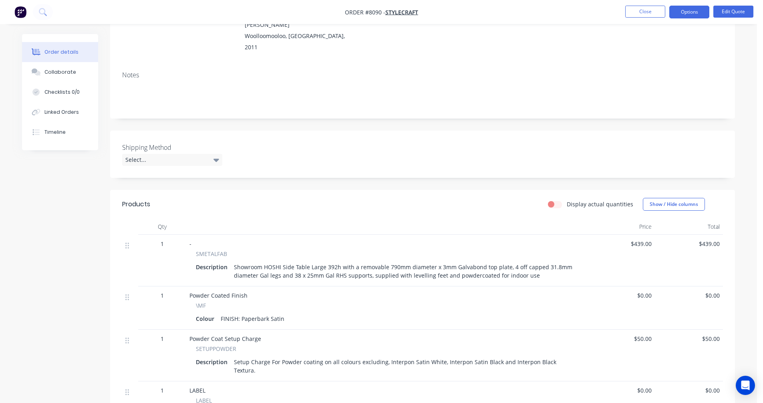
scroll to position [0, 0]
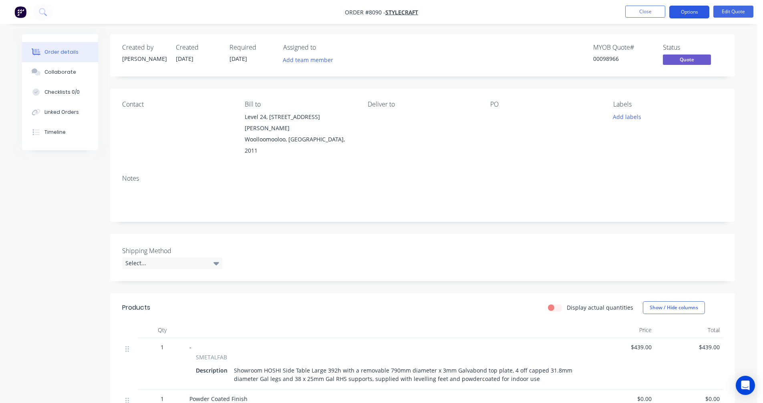
click at [686, 10] on button "Options" at bounding box center [690, 12] width 40 height 13
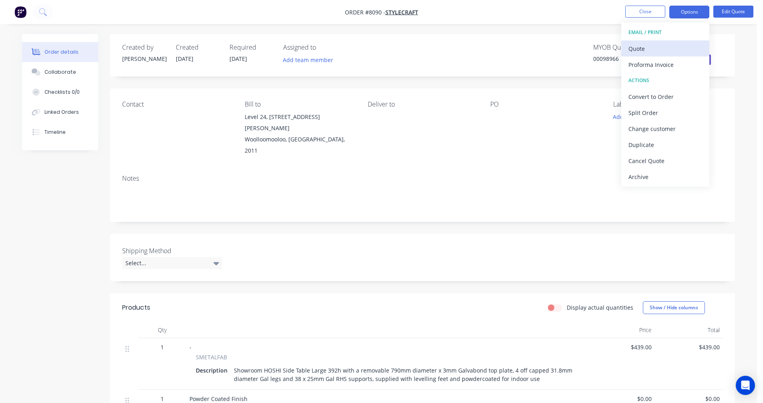
click at [651, 45] on div "Quote" at bounding box center [666, 49] width 74 height 12
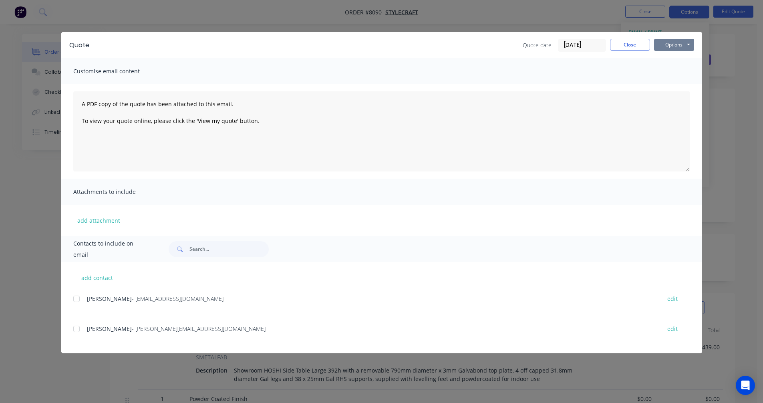
click at [678, 44] on button "Options" at bounding box center [674, 45] width 40 height 12
click at [681, 59] on button "Preview" at bounding box center [679, 58] width 51 height 13
